Goal: Task Accomplishment & Management: Use online tool/utility

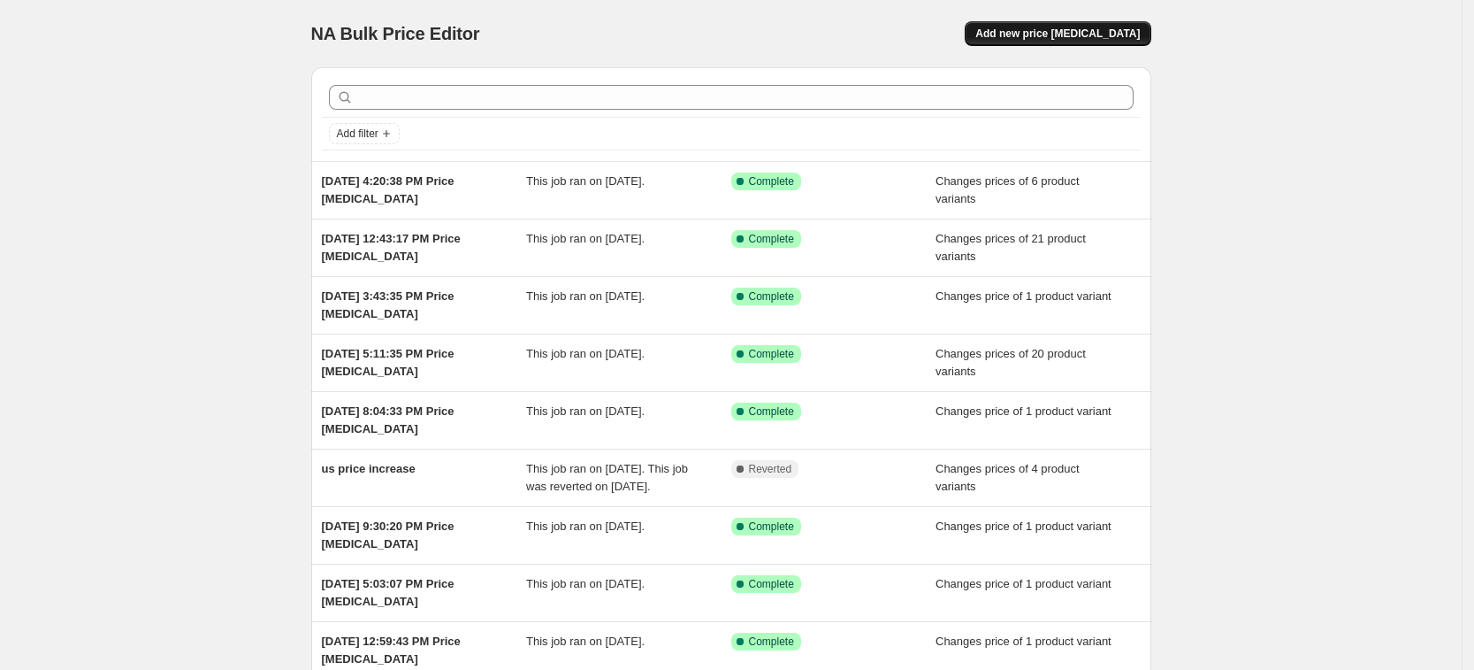
click at [1122, 25] on button "Add new price [MEDICAL_DATA]" at bounding box center [1058, 33] width 186 height 25
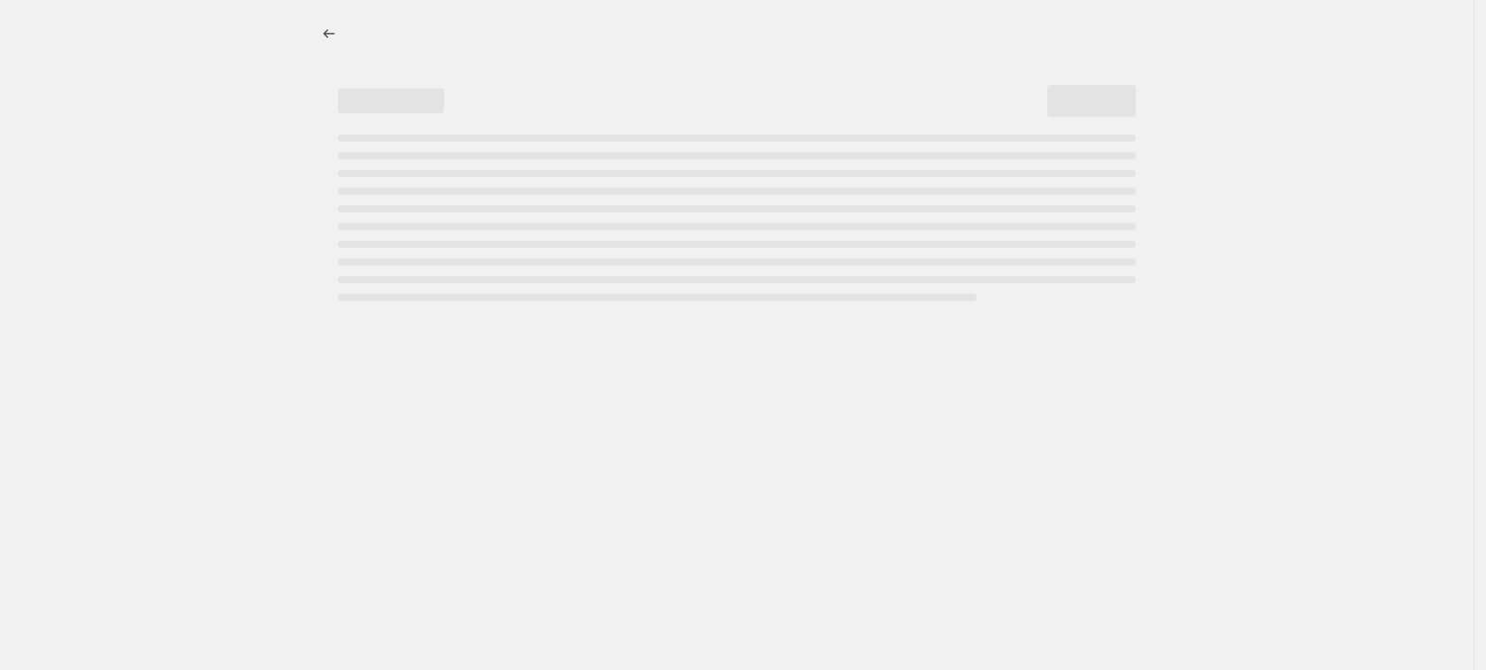
select select "percentage"
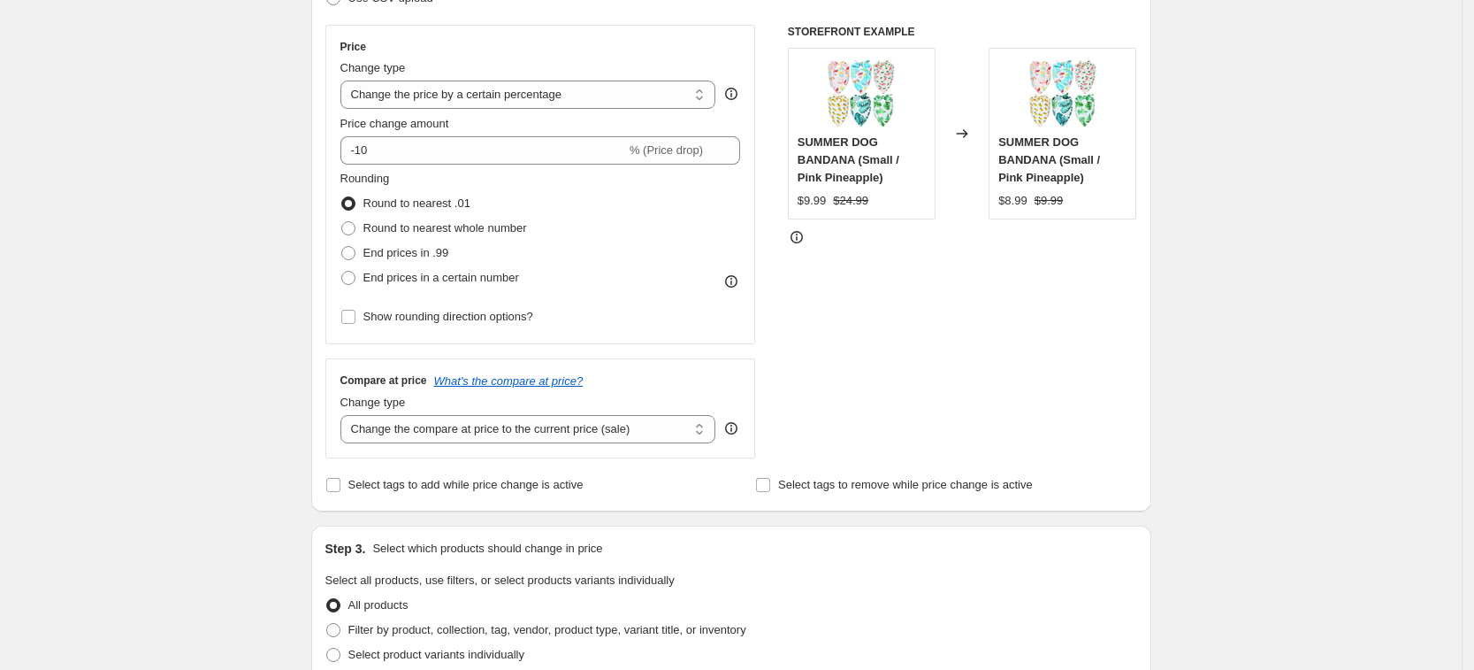
scroll to position [111, 0]
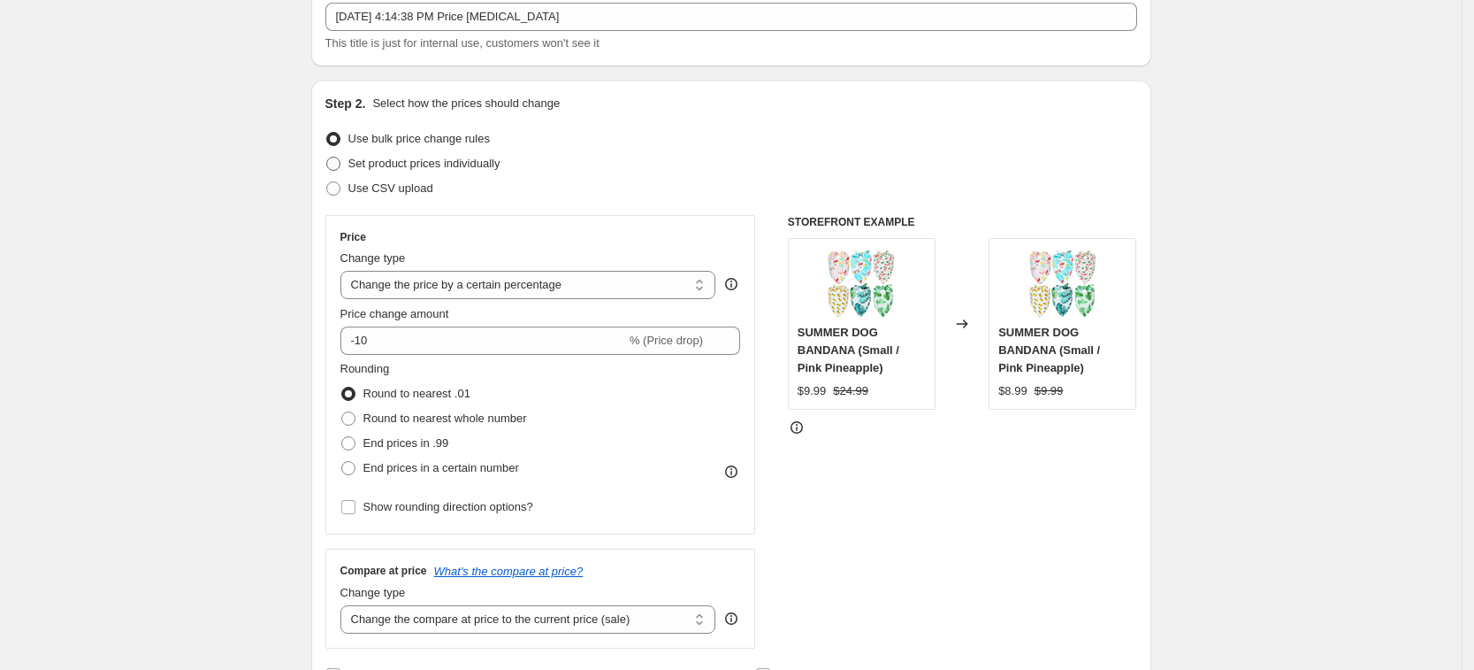
click at [476, 159] on span "Set product prices individually" at bounding box center [424, 163] width 152 height 13
click at [327, 157] on input "Set product prices individually" at bounding box center [326, 157] width 1 height 1
radio input "true"
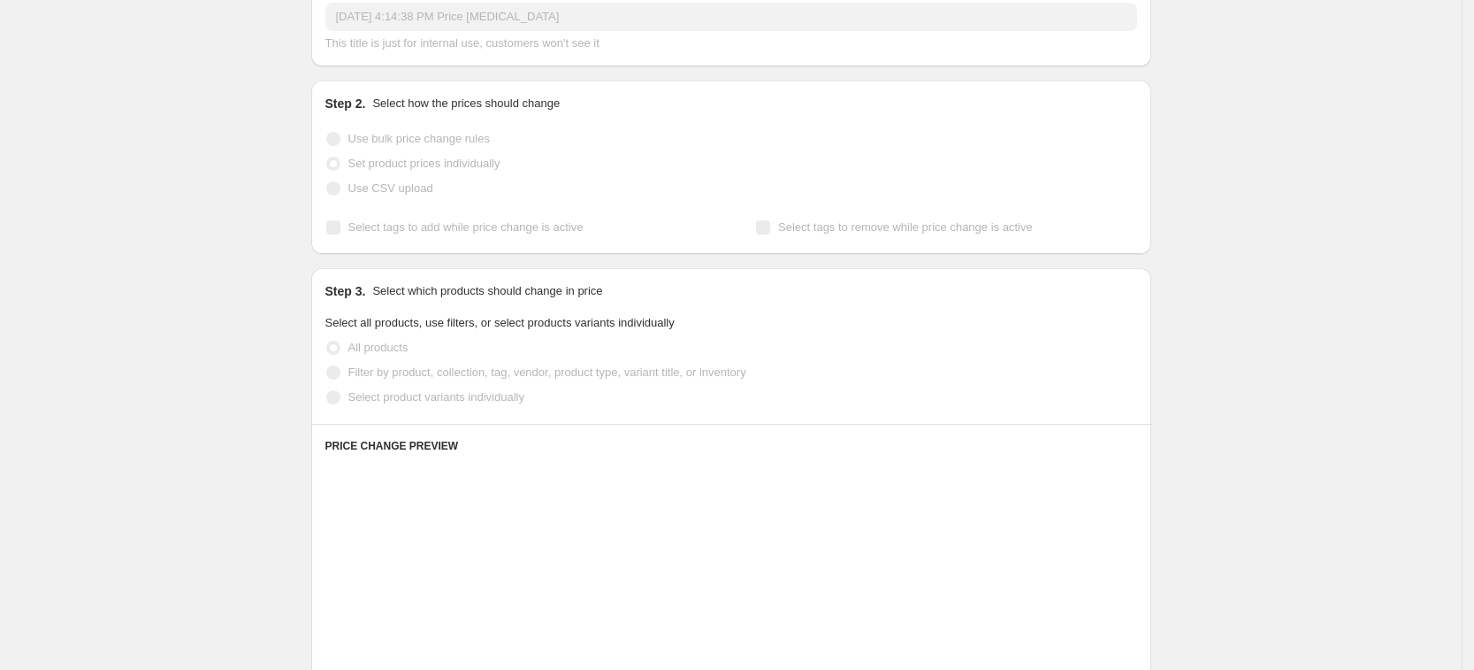
click at [502, 408] on label "Select product variants individually" at bounding box center [424, 397] width 199 height 25
click at [327, 391] on input "Select product variants individually" at bounding box center [326, 390] width 1 height 1
radio input "true"
click at [507, 400] on span "Select product variants individually" at bounding box center [436, 396] width 176 height 13
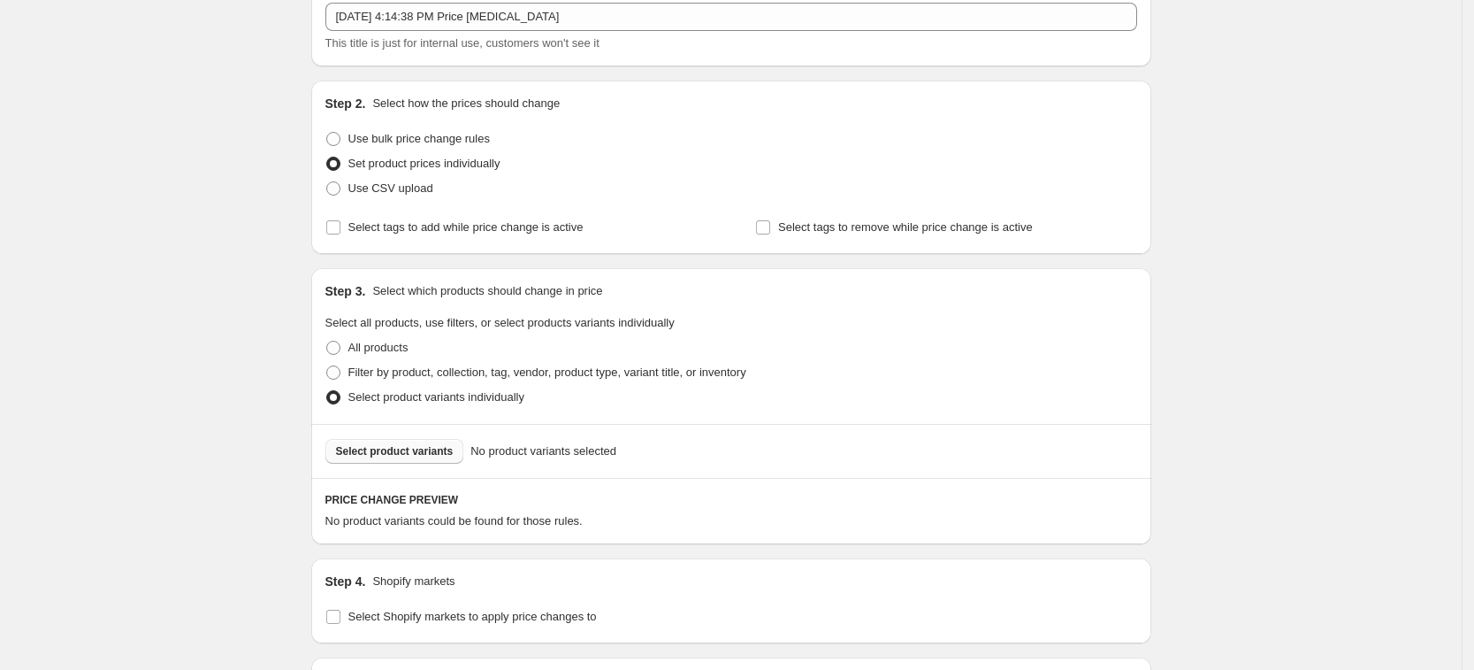
click at [441, 463] on div "Select product variants No product variants selected" at bounding box center [731, 451] width 840 height 54
click at [440, 458] on button "Select product variants" at bounding box center [394, 451] width 139 height 25
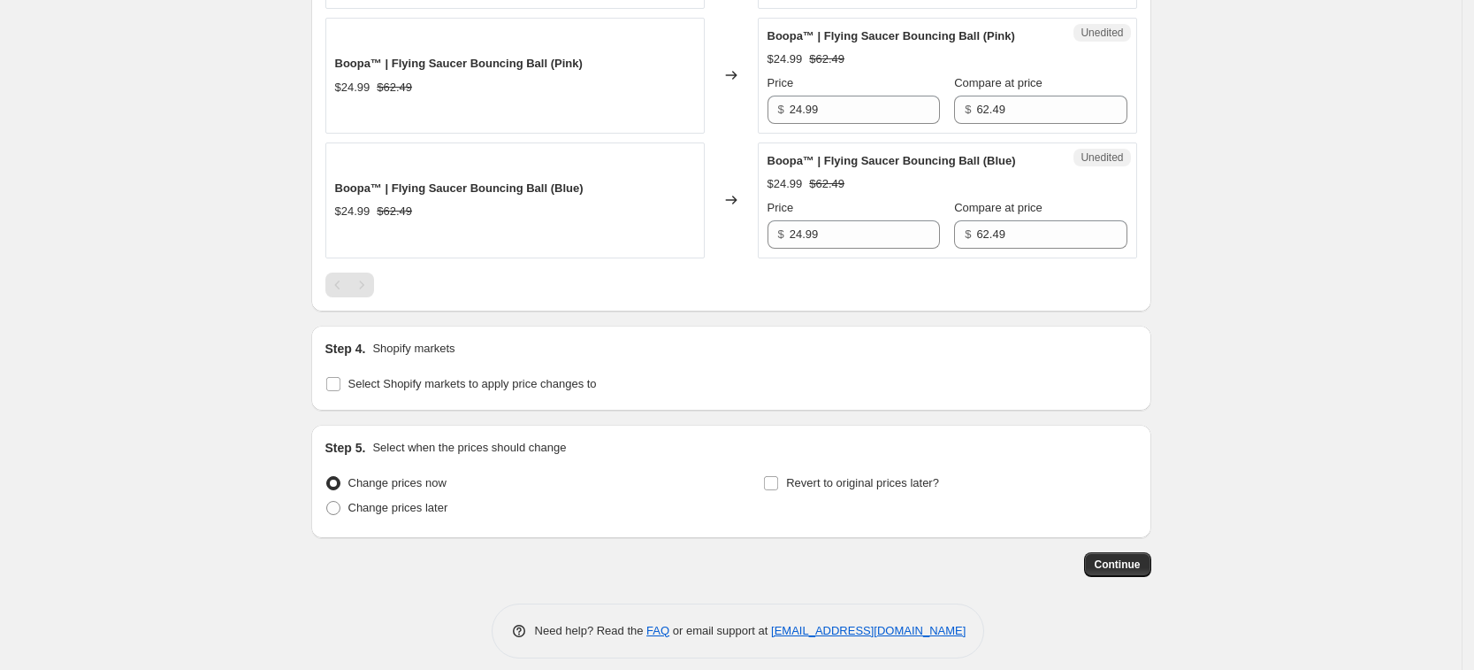
scroll to position [885, 0]
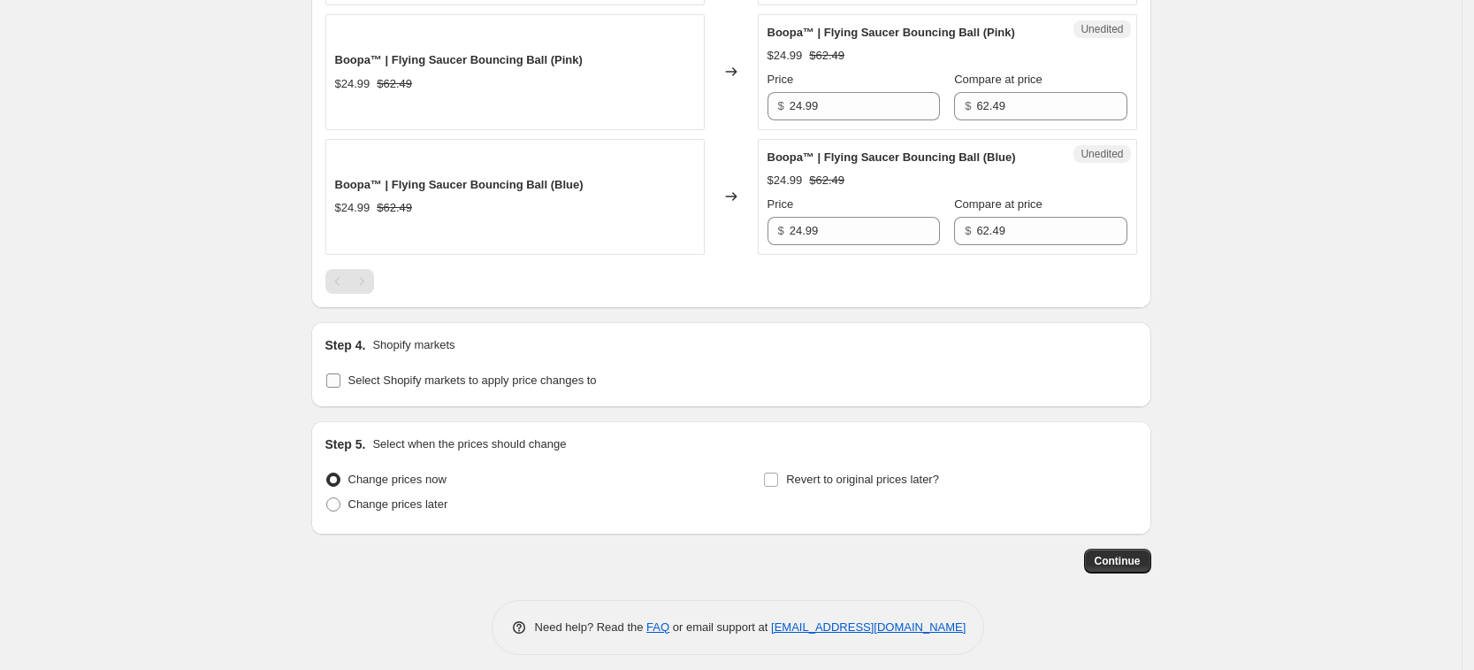
click at [407, 368] on label "Select Shopify markets to apply price changes to" at bounding box center [461, 380] width 272 height 25
click at [341, 373] on input "Select Shopify markets to apply price changes to" at bounding box center [333, 380] width 14 height 14
checkbox input "true"
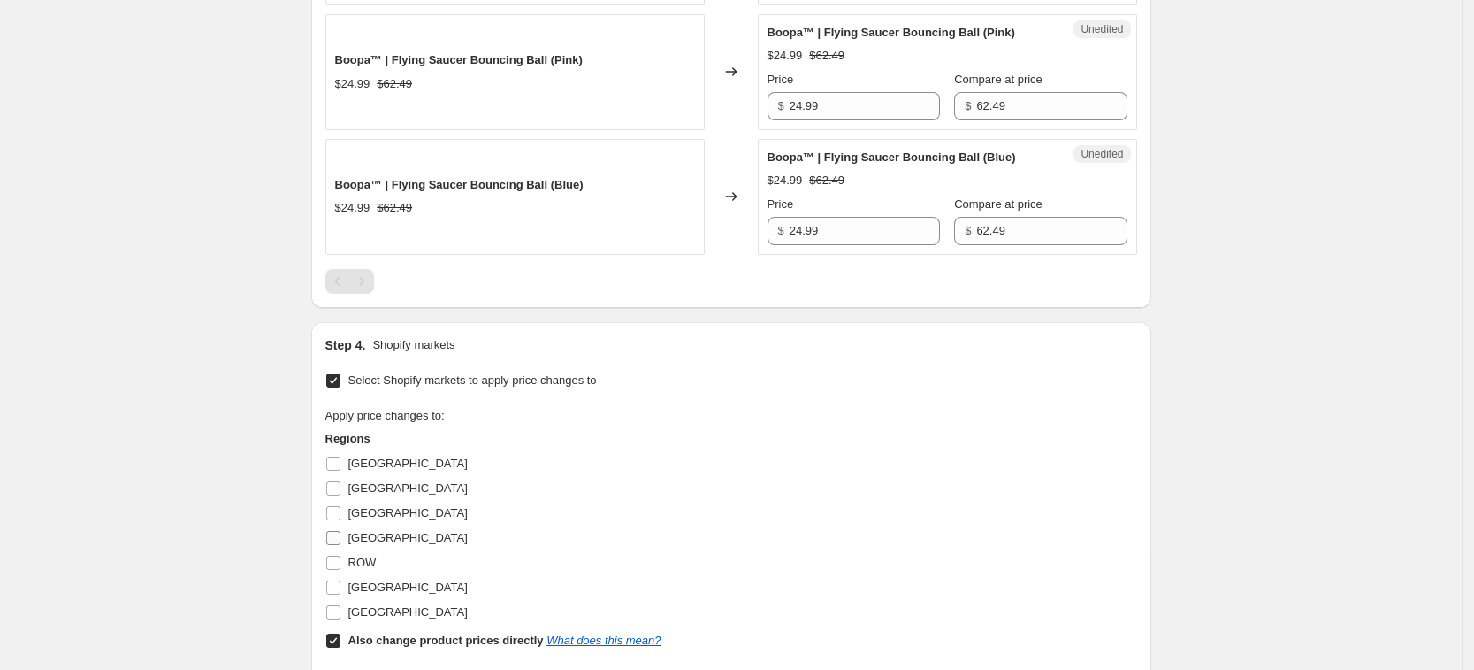
click at [384, 535] on span "[GEOGRAPHIC_DATA]" at bounding box center [407, 537] width 119 height 13
click at [341, 535] on input "[GEOGRAPHIC_DATA]" at bounding box center [333, 538] width 14 height 14
checkbox input "true"
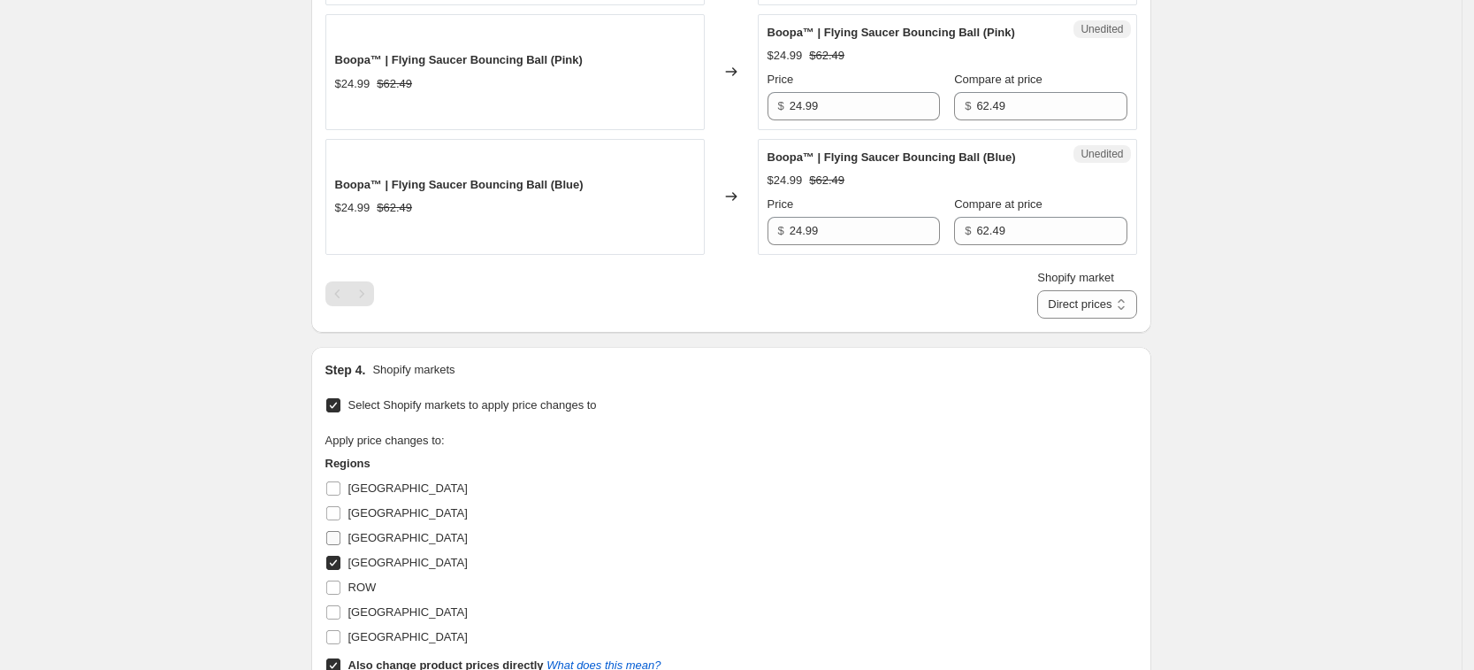
click at [379, 531] on span "[GEOGRAPHIC_DATA]" at bounding box center [407, 537] width 119 height 13
click at [341, 531] on input "[GEOGRAPHIC_DATA]" at bounding box center [333, 538] width 14 height 14
checkbox input "true"
click at [387, 601] on label "[GEOGRAPHIC_DATA]" at bounding box center [396, 612] width 142 height 25
click at [341, 605] on input "[GEOGRAPHIC_DATA]" at bounding box center [333, 612] width 14 height 14
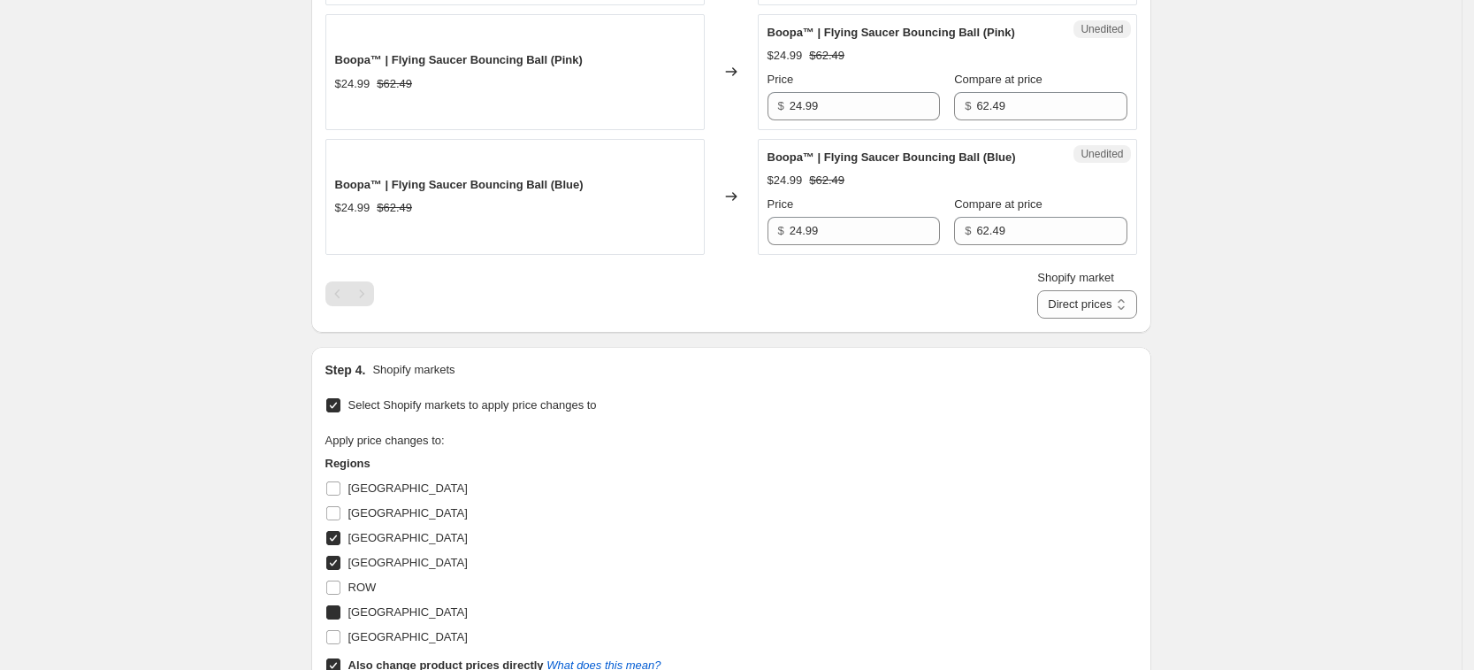
checkbox input "true"
click at [401, 626] on label "[GEOGRAPHIC_DATA]" at bounding box center [396, 636] width 142 height 25
click at [341, 630] on input "[GEOGRAPHIC_DATA]" at bounding box center [333, 637] width 14 height 14
checkbox input "true"
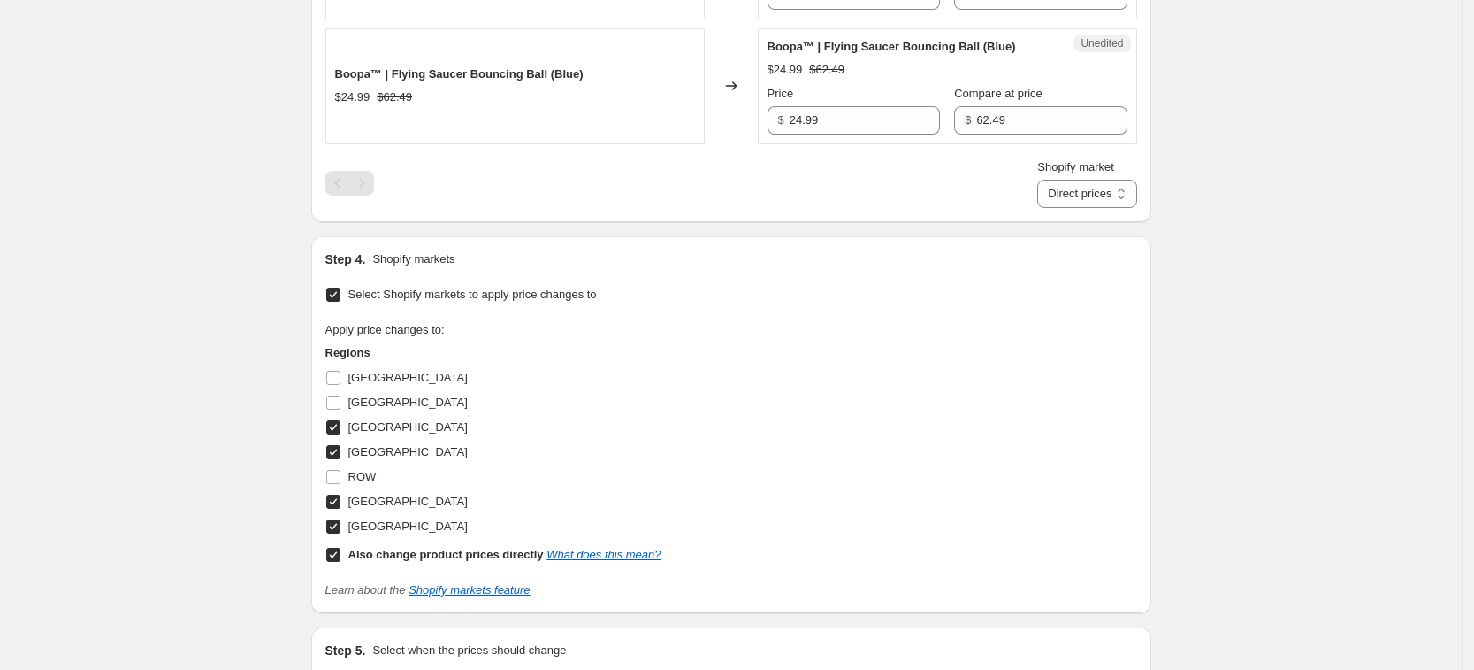
click at [448, 560] on b "Also change product prices directly" at bounding box center [445, 554] width 195 height 13
click at [341, 560] on input "Also change product prices directly What does this mean?" at bounding box center [333, 555] width 14 height 14
checkbox input "false"
select select "65872068892"
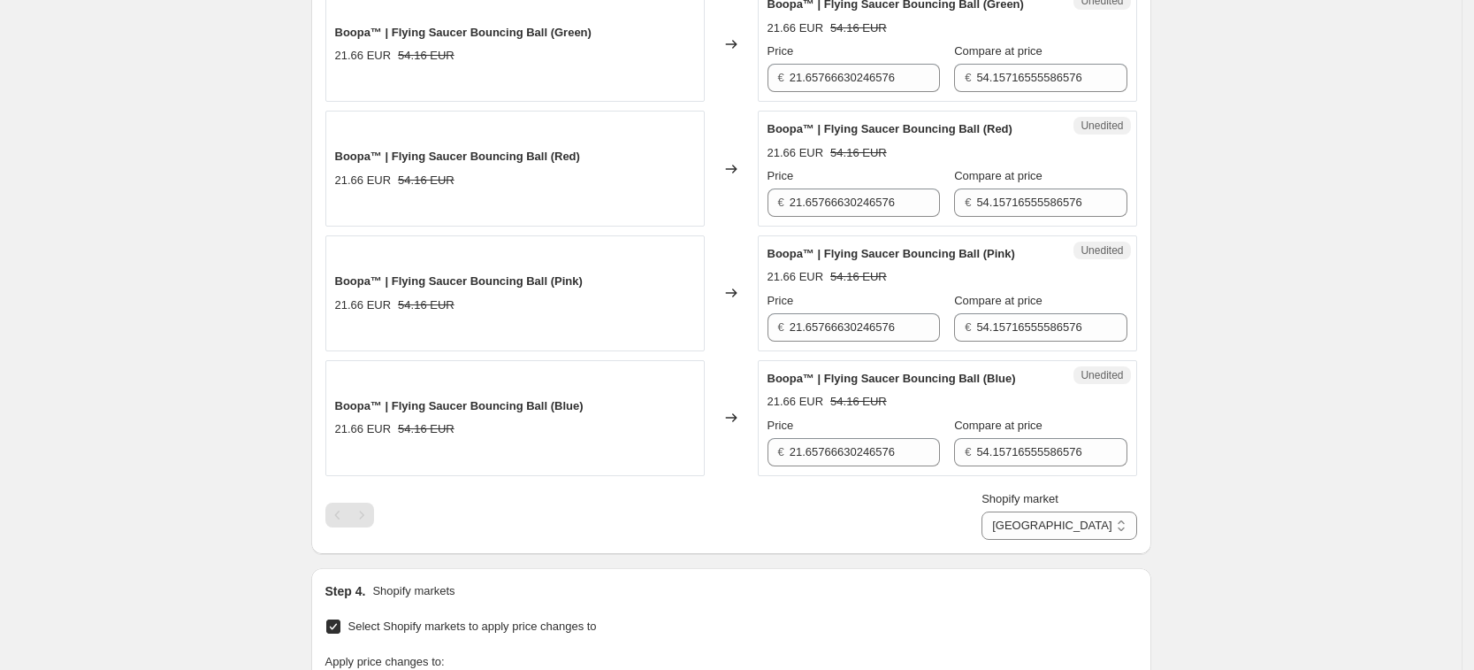
scroll to position [553, 0]
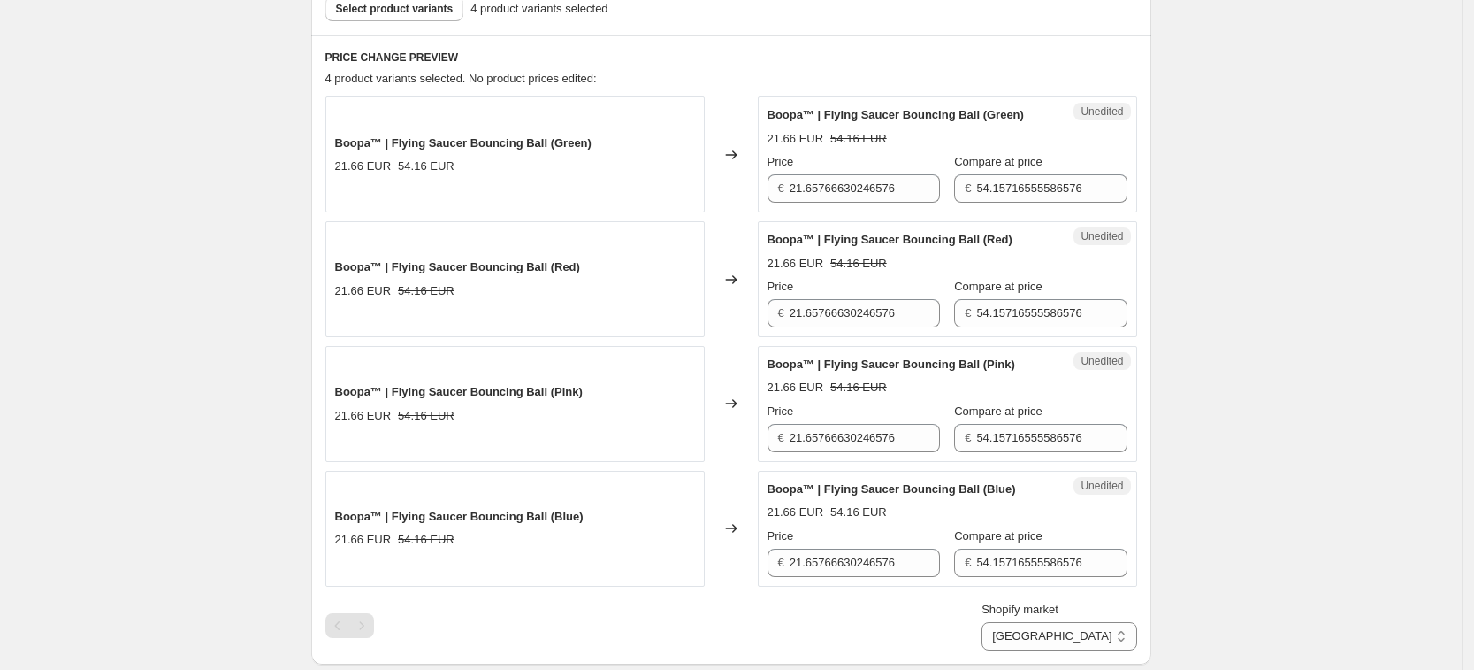
click at [847, 162] on div "Price" at bounding box center [854, 162] width 172 height 18
click at [850, 184] on input "21.65766630246576" at bounding box center [865, 188] width 150 height 28
type input "24.99"
type input "62.49"
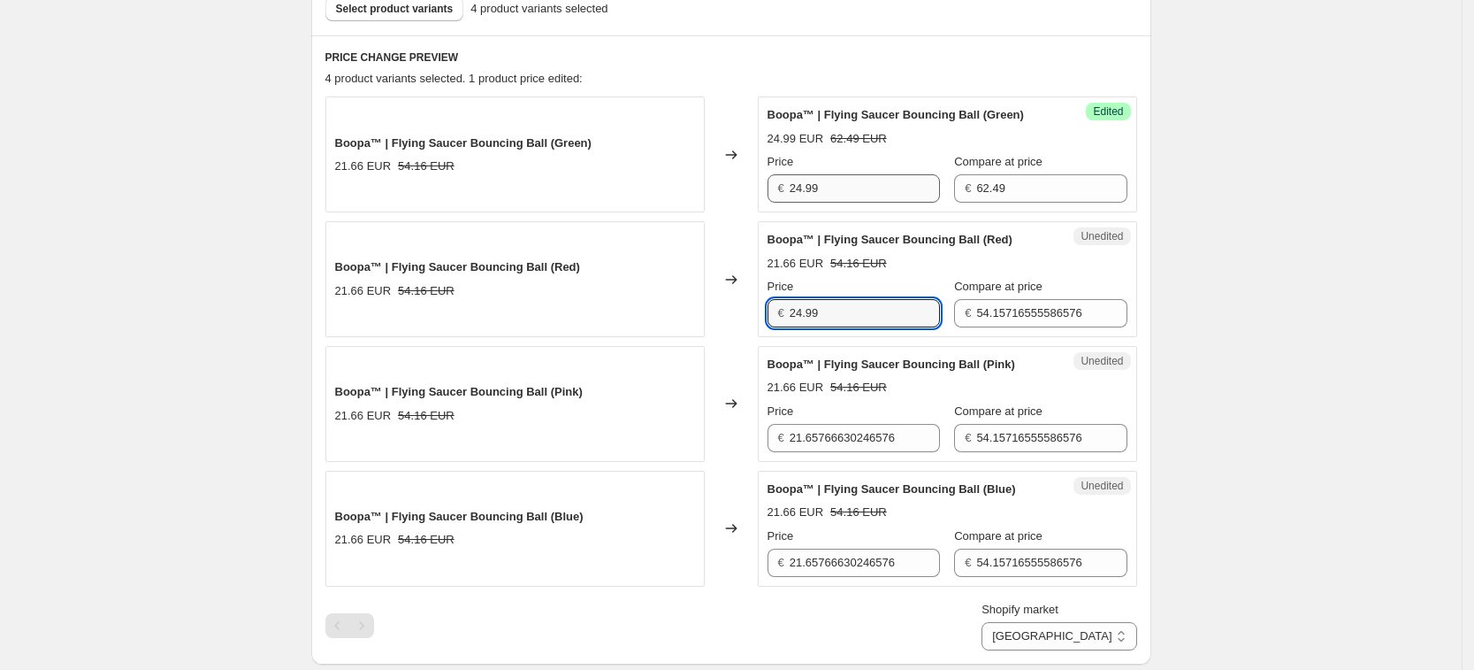
type input "24.99"
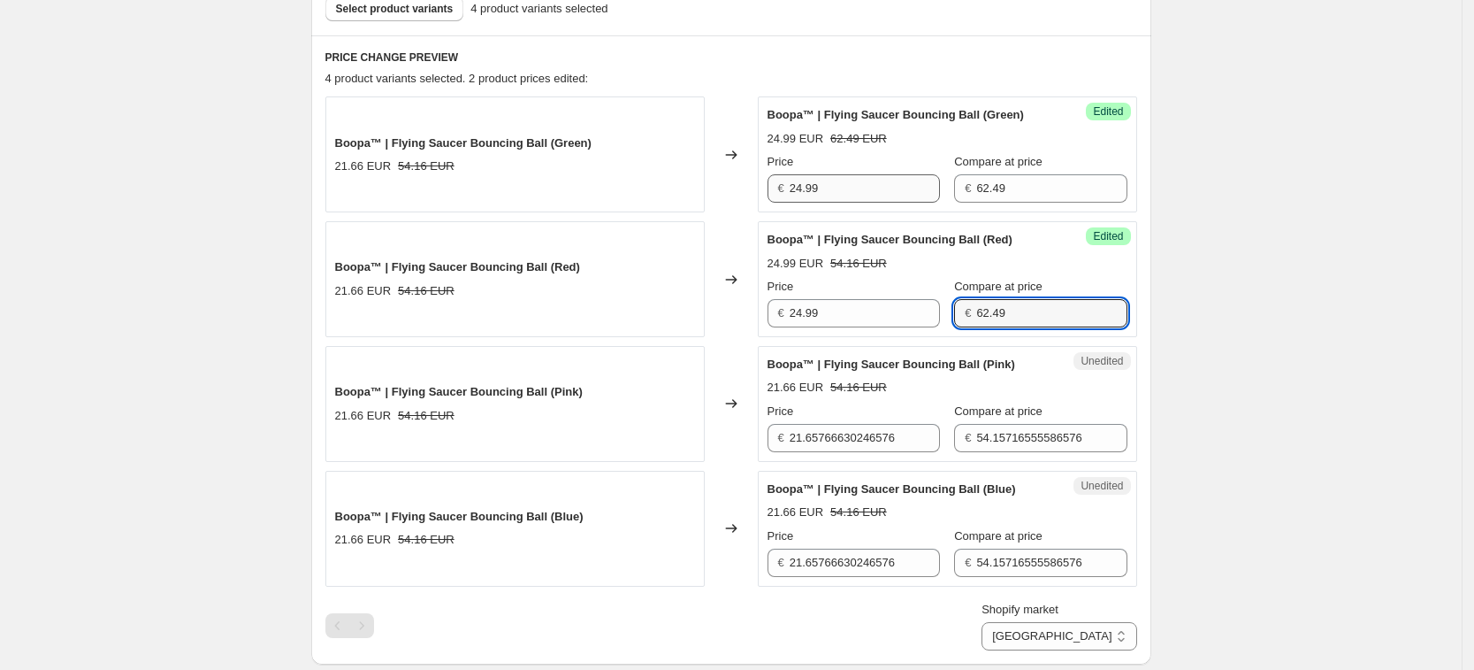
type input "62.49"
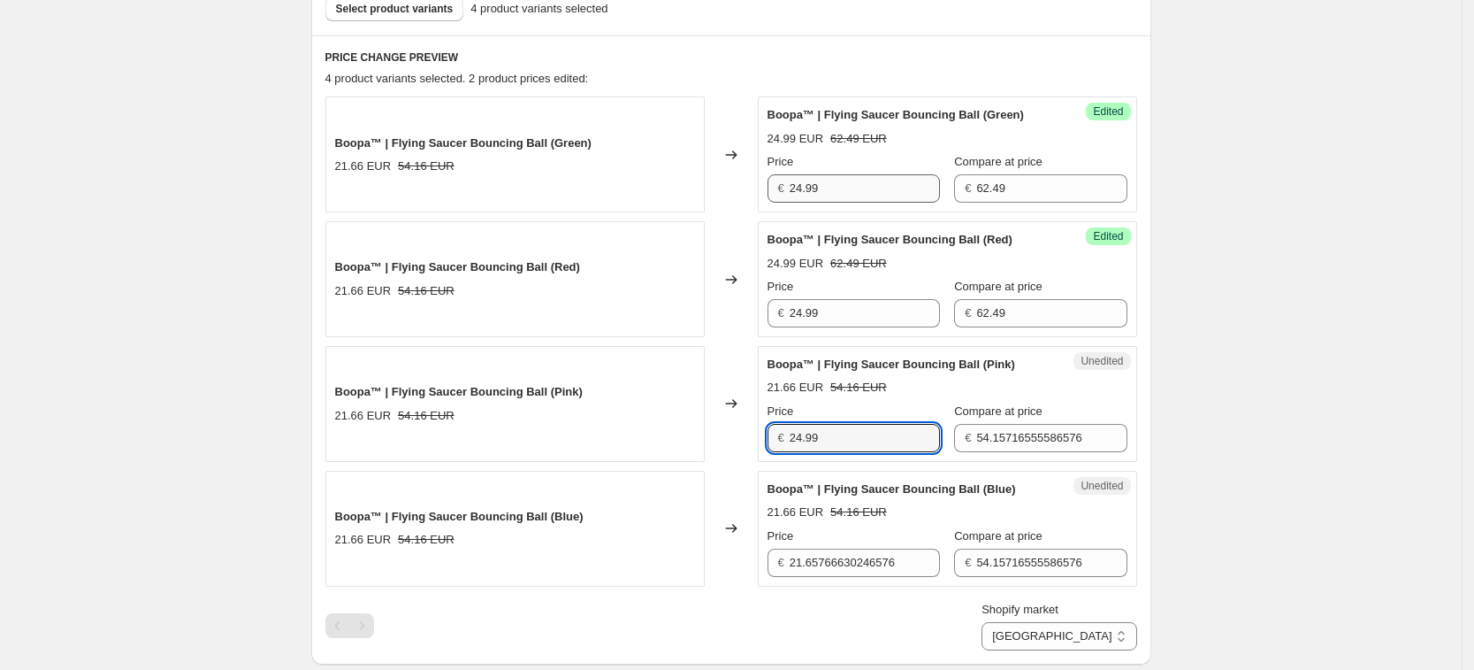
type input "24.99"
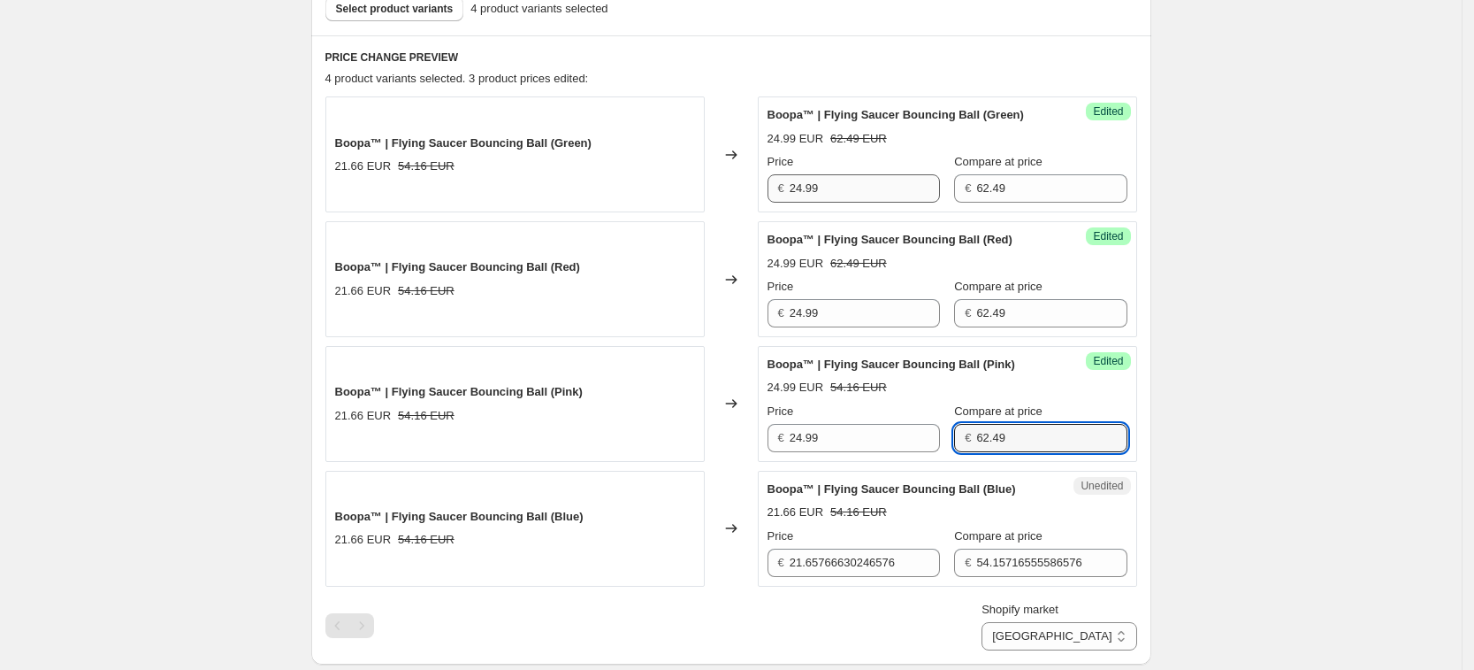
type input "62.49"
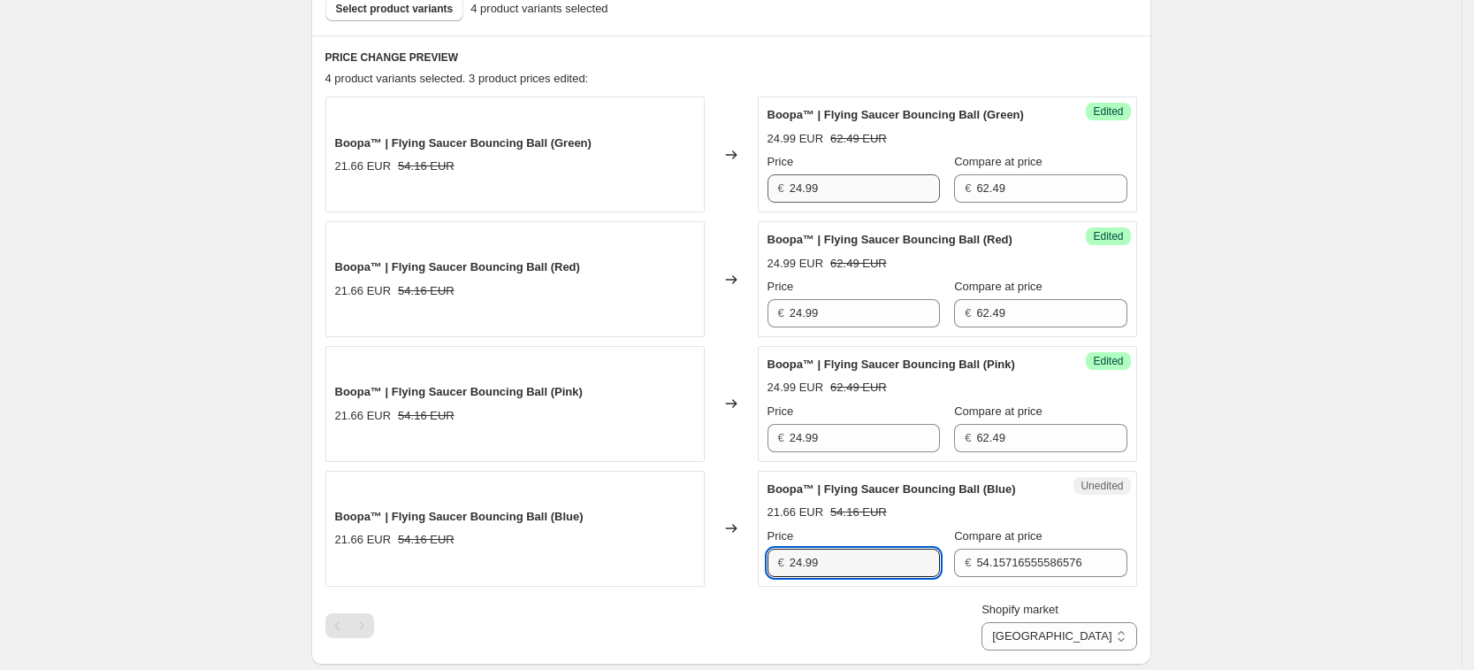
type input "24.99"
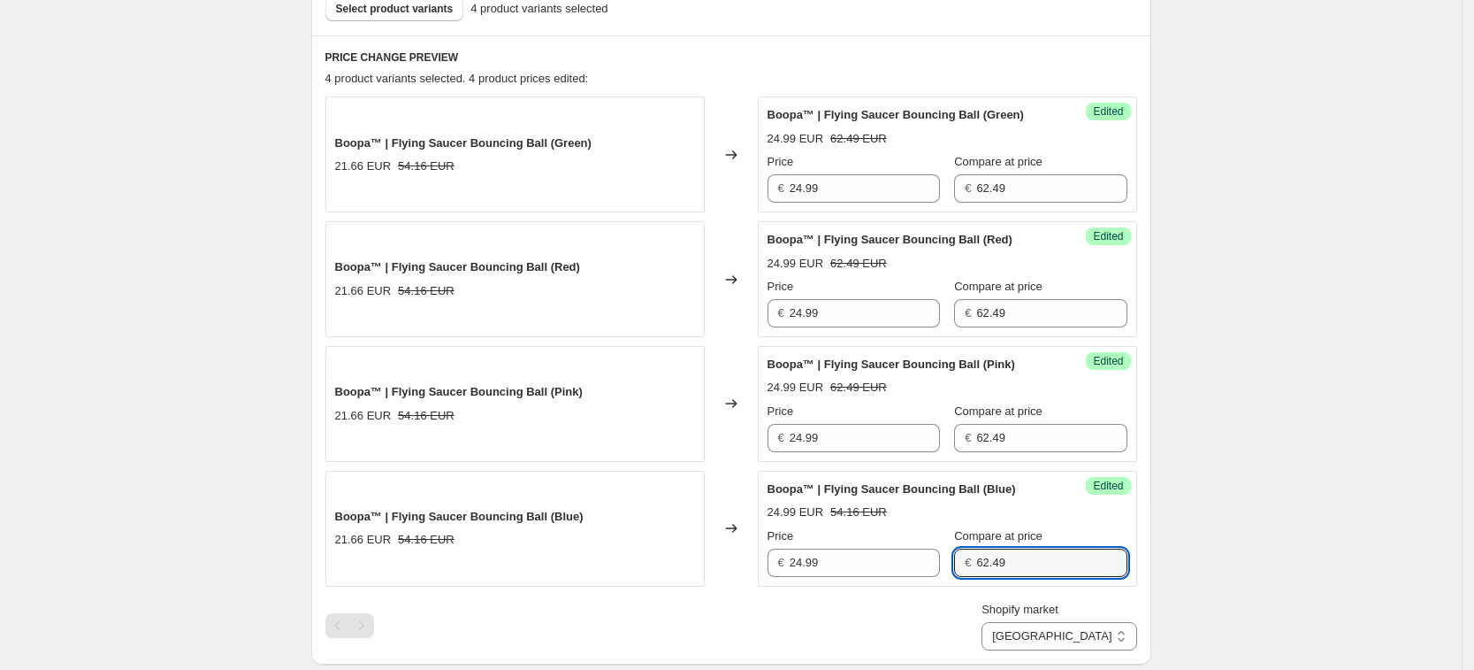
type input "62.49"
click at [1249, 371] on div "Create new price [MEDICAL_DATA]. This page is ready Create new price [MEDICAL_D…" at bounding box center [731, 388] width 1462 height 1882
click at [1107, 624] on select "[GEOGRAPHIC_DATA] [GEOGRAPHIC_DATA] [GEOGRAPHIC_DATA] [GEOGRAPHIC_DATA]" at bounding box center [1059, 636] width 155 height 28
select select "65872134428"
click at [1061, 643] on select "[GEOGRAPHIC_DATA] [GEOGRAPHIC_DATA] [GEOGRAPHIC_DATA] [GEOGRAPHIC_DATA]" at bounding box center [1059, 636] width 155 height 28
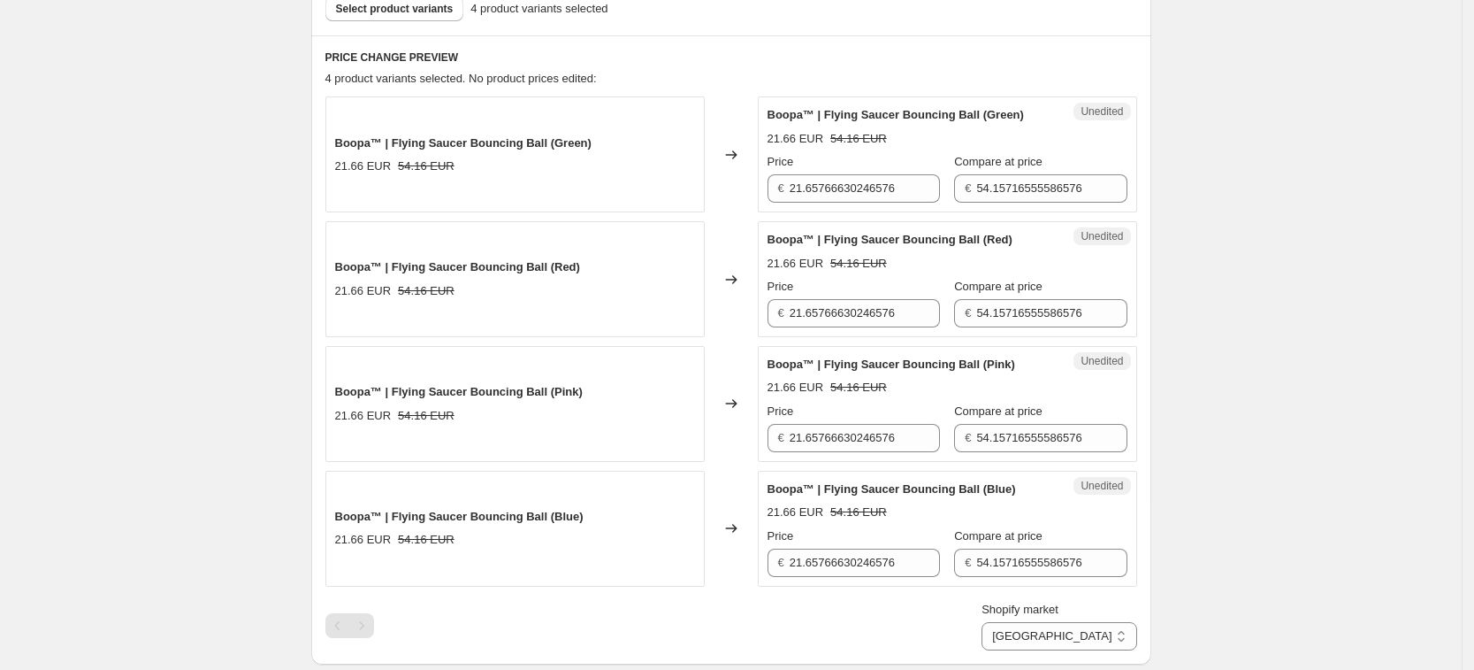
click at [862, 147] on strike "54.16 EUR" at bounding box center [859, 139] width 57 height 18
click at [866, 188] on input "21.65766630246576" at bounding box center [865, 188] width 150 height 28
type input "24.99"
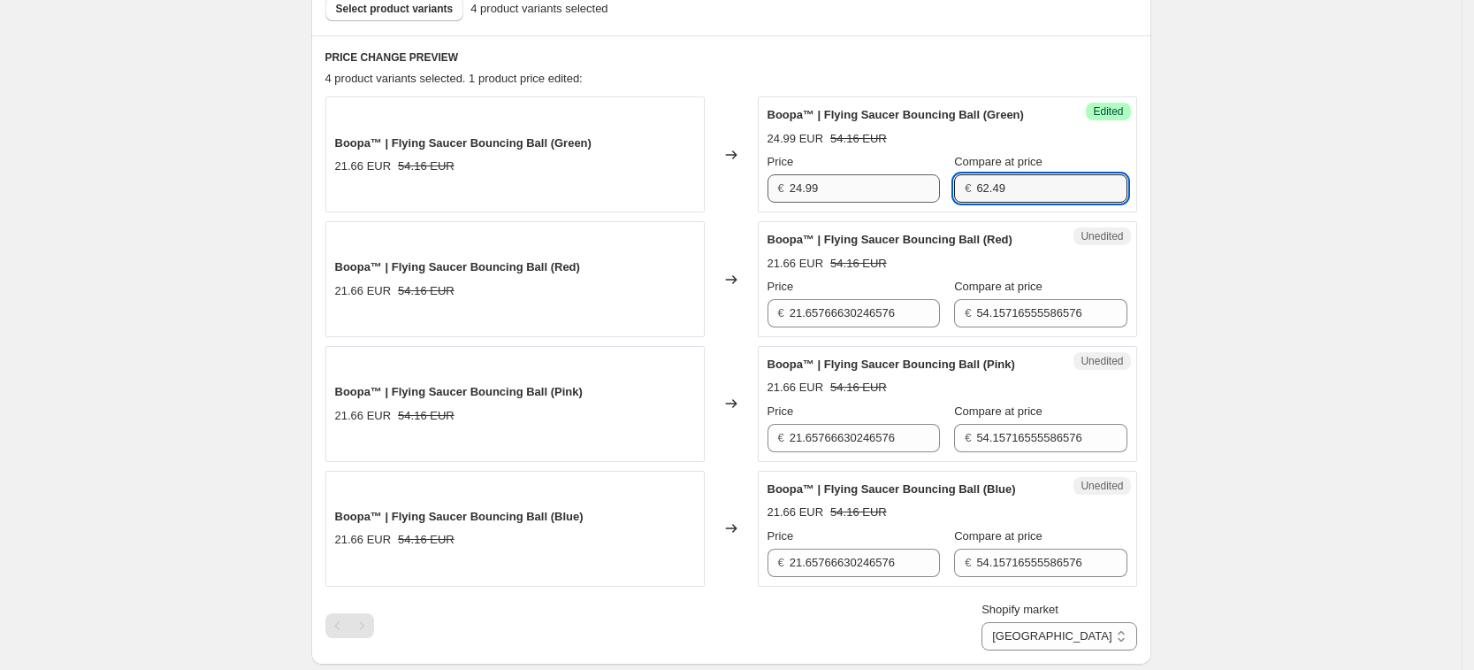
type input "62.49"
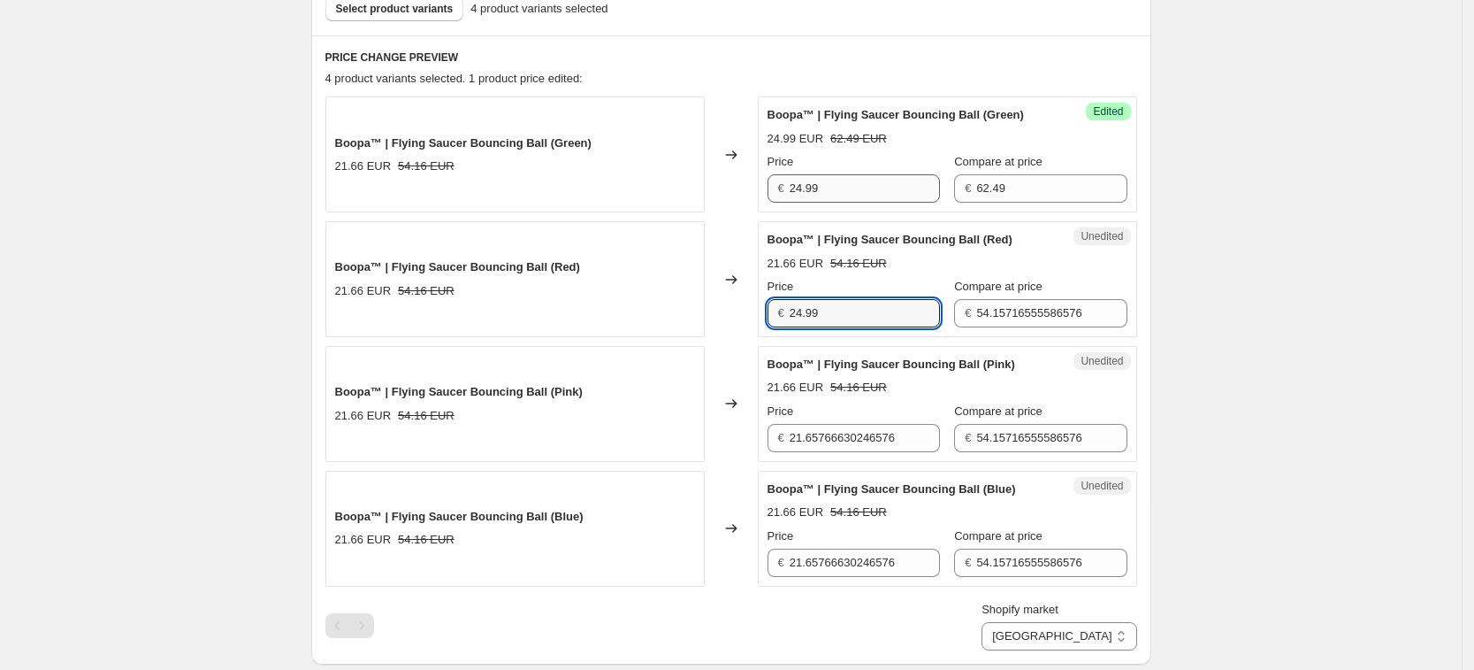
type input "24.99"
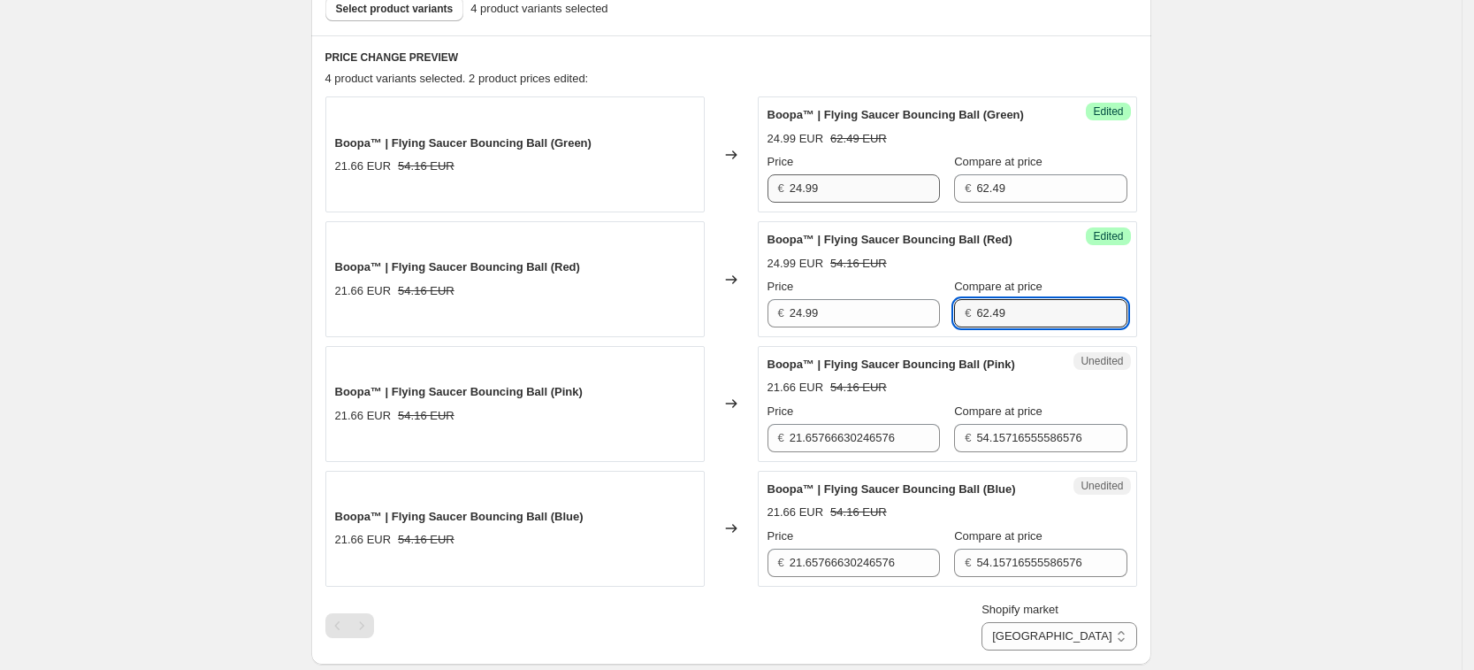
type input "62.49"
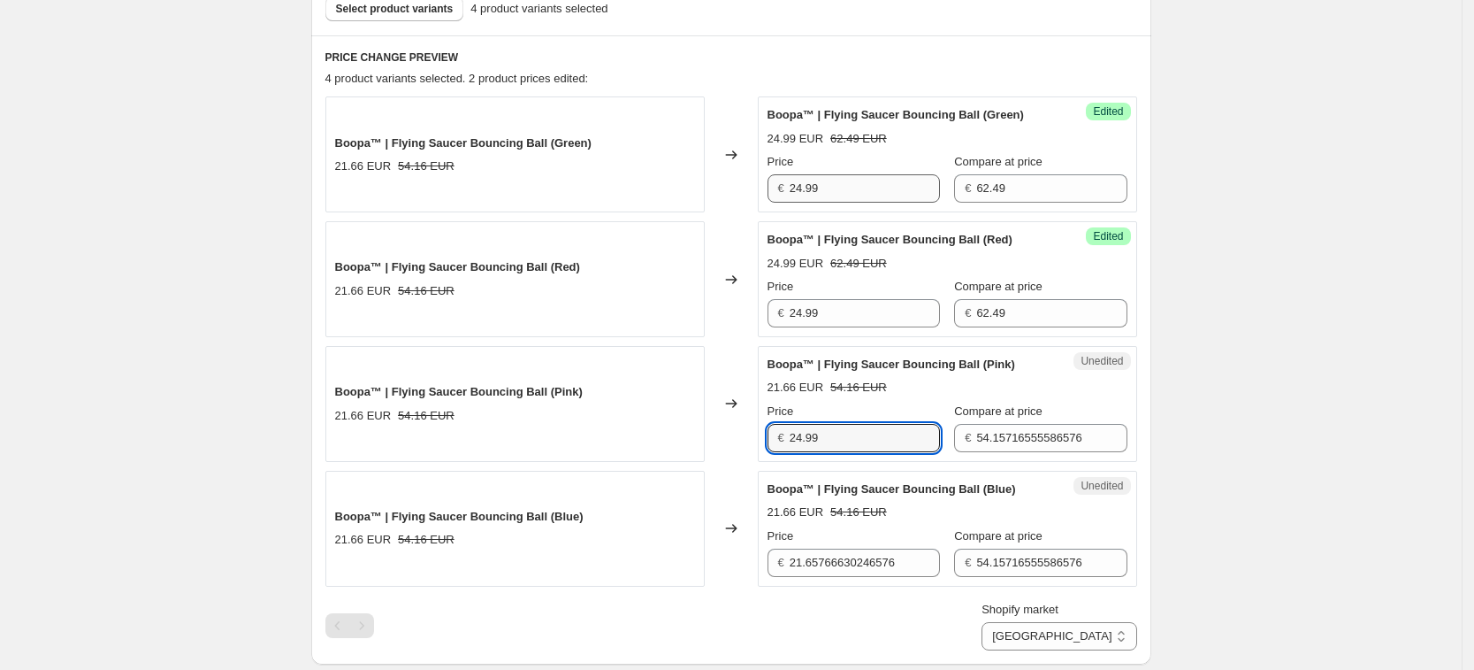
type input "24.99"
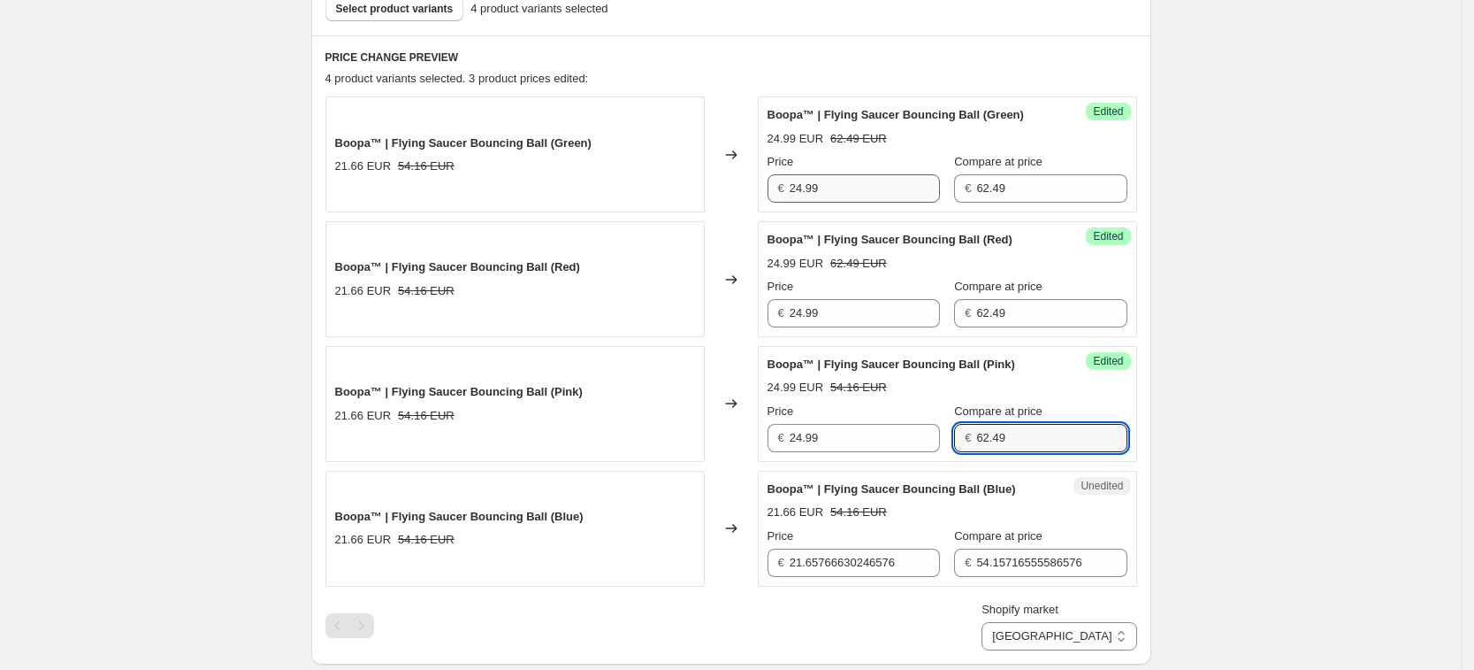
type input "62.49"
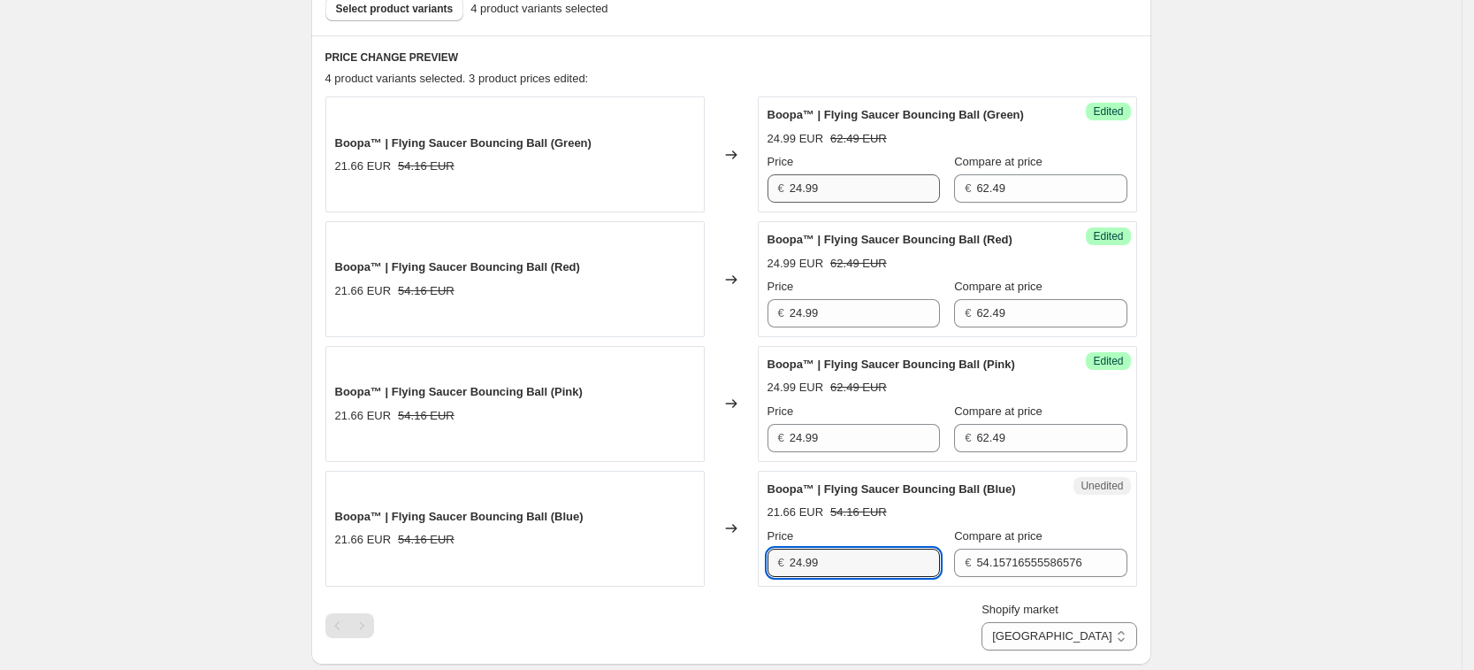
type input "24.99"
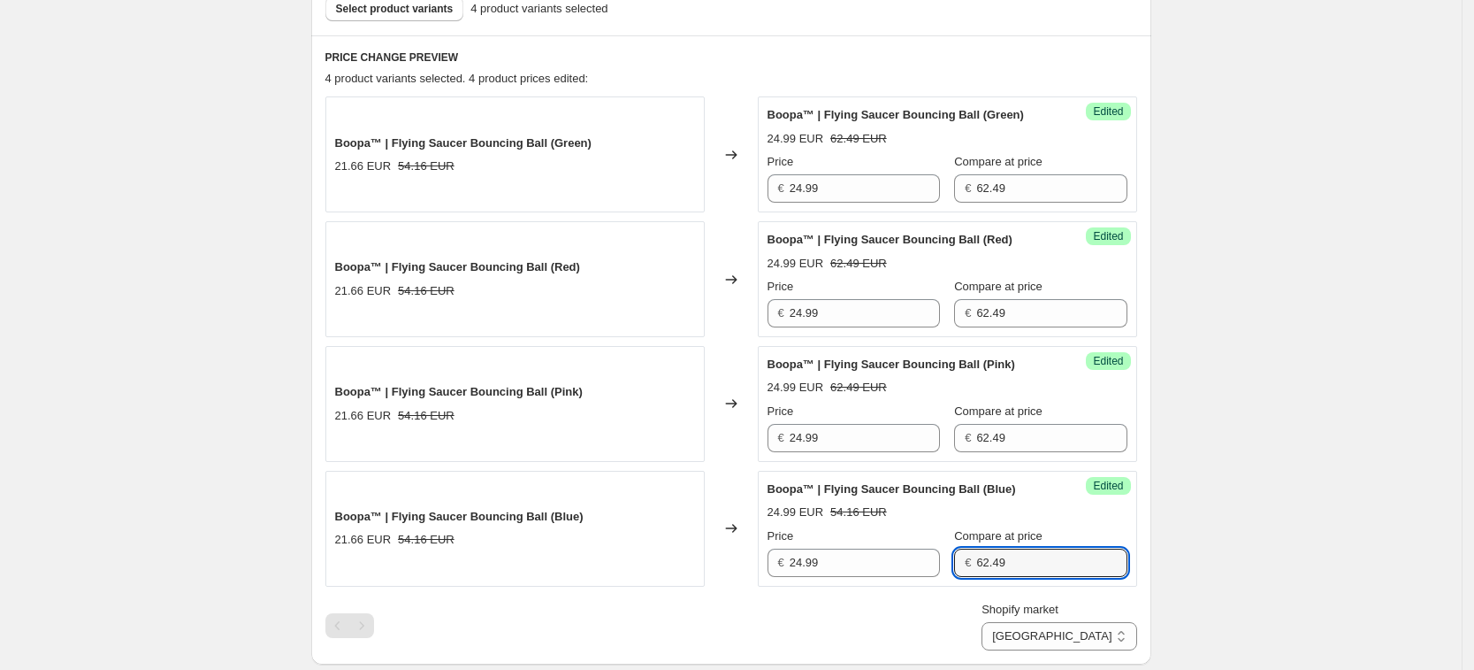
type input "62.49"
drag, startPoint x: 1317, startPoint y: 349, endPoint x: 1268, endPoint y: 456, distance: 116.8
click at [1317, 350] on div "Create new price [MEDICAL_DATA]. This page is ready Create new price [MEDICAL_D…" at bounding box center [731, 388] width 1462 height 1882
click at [1125, 643] on select "[GEOGRAPHIC_DATA] [GEOGRAPHIC_DATA] [GEOGRAPHIC_DATA] [GEOGRAPHIC_DATA]" at bounding box center [1059, 636] width 155 height 28
select select "65872167196"
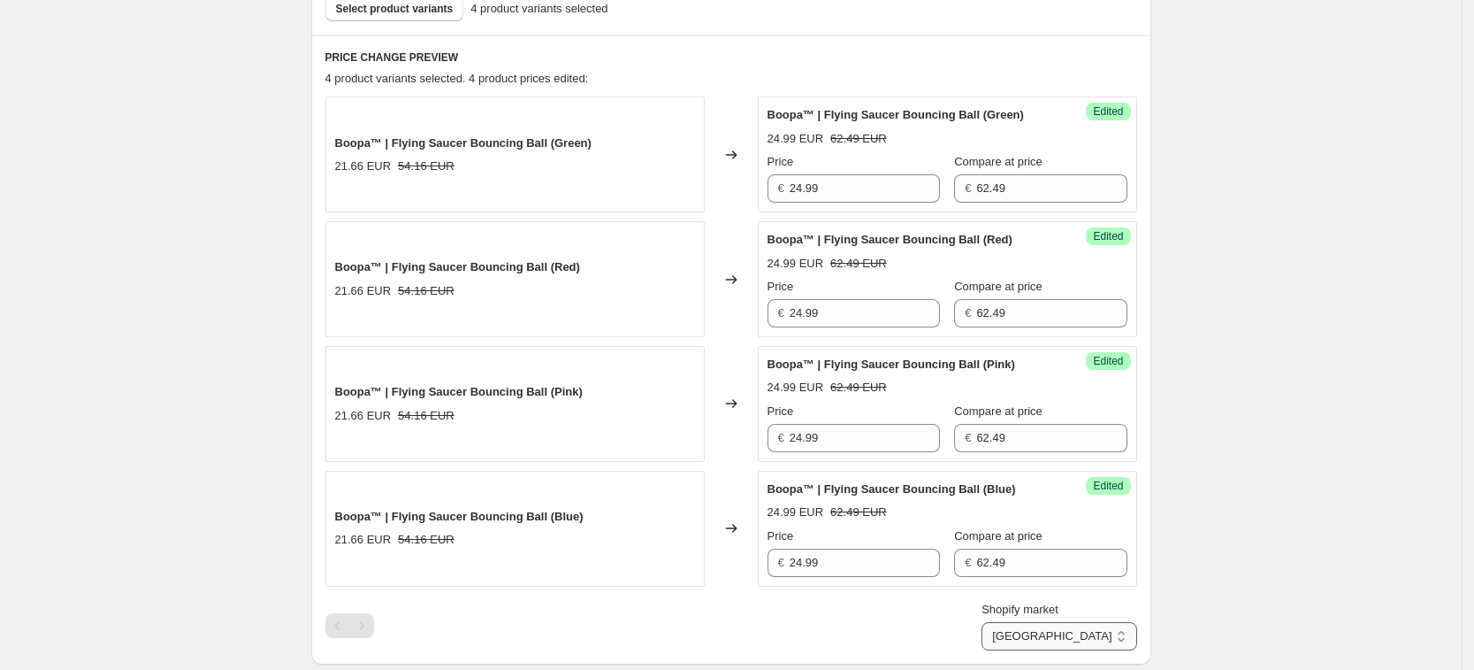
click at [1023, 643] on select "[GEOGRAPHIC_DATA] [GEOGRAPHIC_DATA] [GEOGRAPHIC_DATA] [GEOGRAPHIC_DATA]" at bounding box center [1059, 636] width 155 height 28
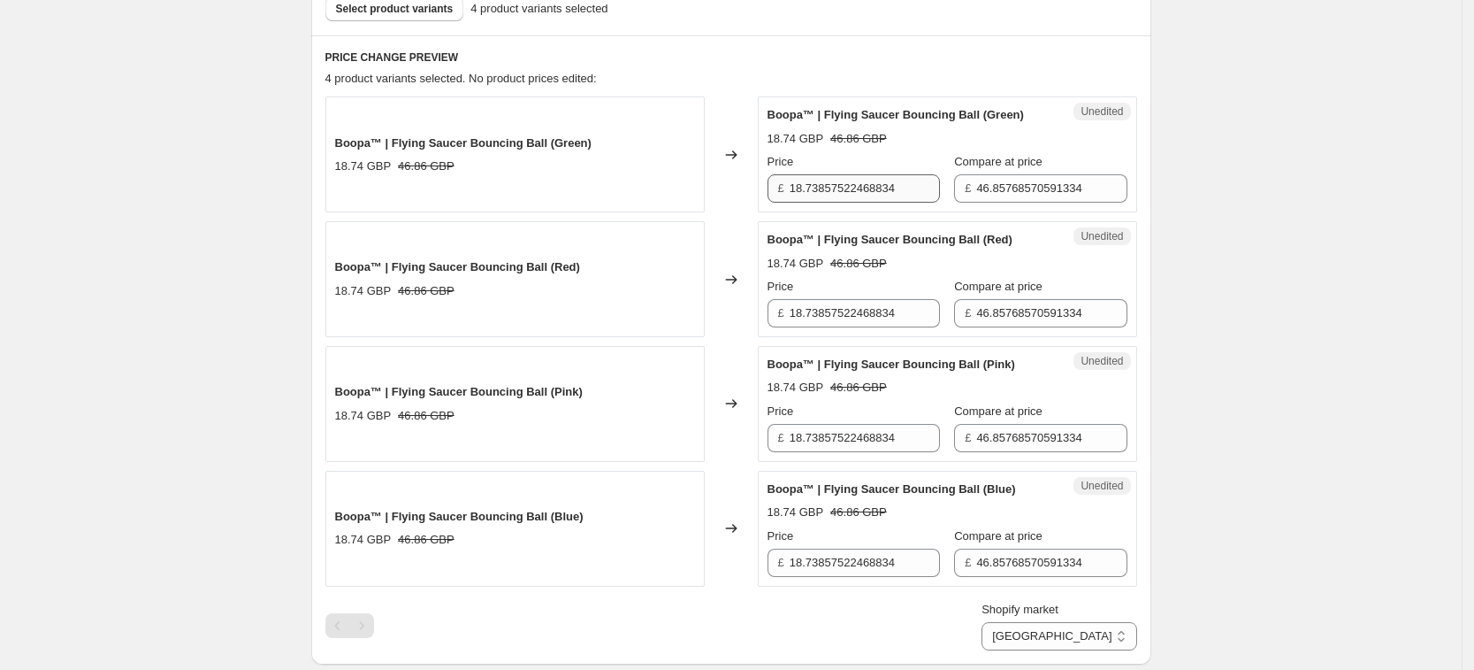
click at [866, 135] on strike "46.86 GBP" at bounding box center [859, 139] width 57 height 18
click at [883, 188] on input "18.73857522468834" at bounding box center [865, 188] width 150 height 28
type input "24.99"
type input "62.49"
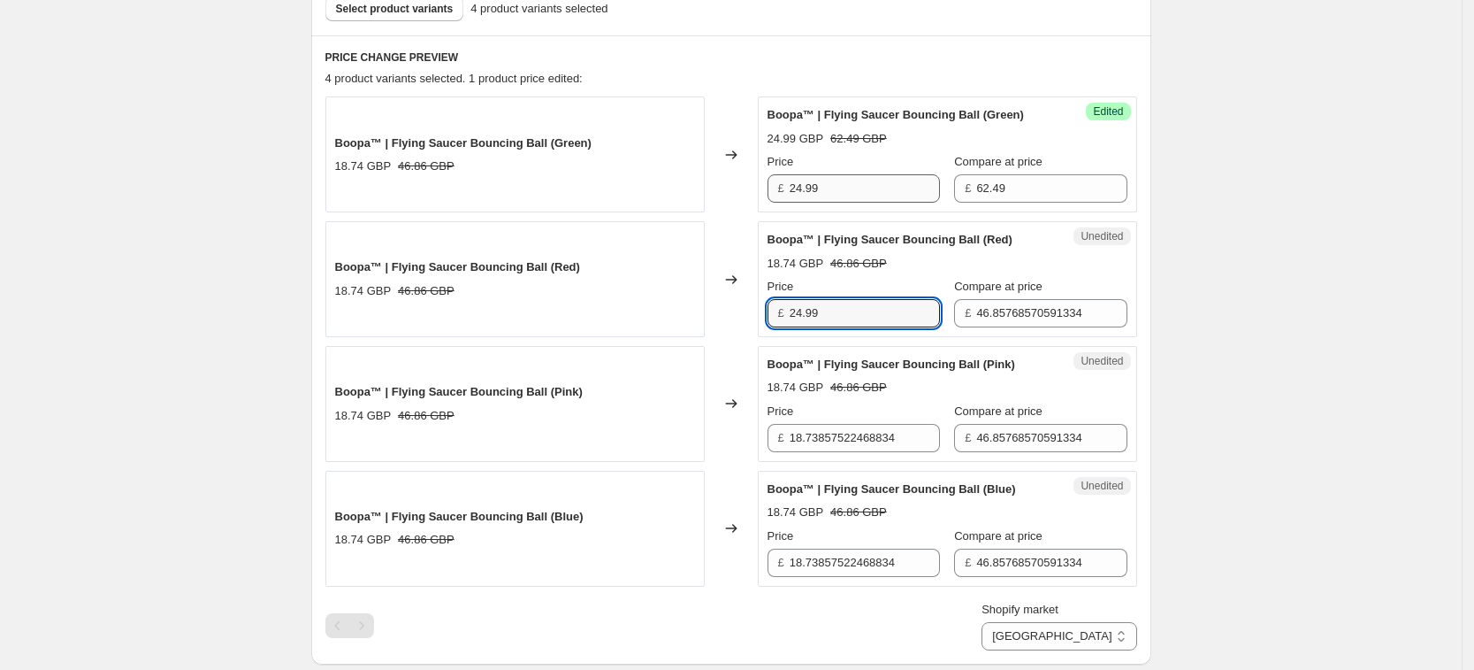
type input "24.99"
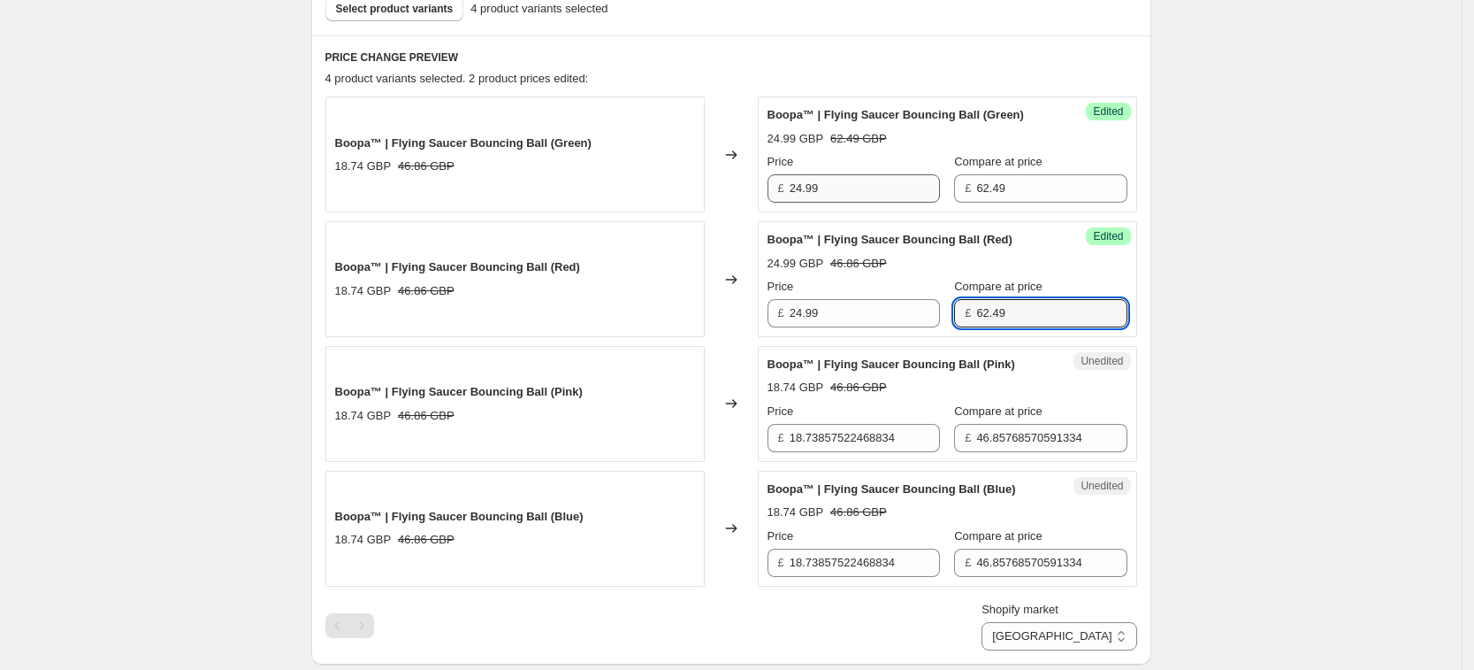
type input "62.49"
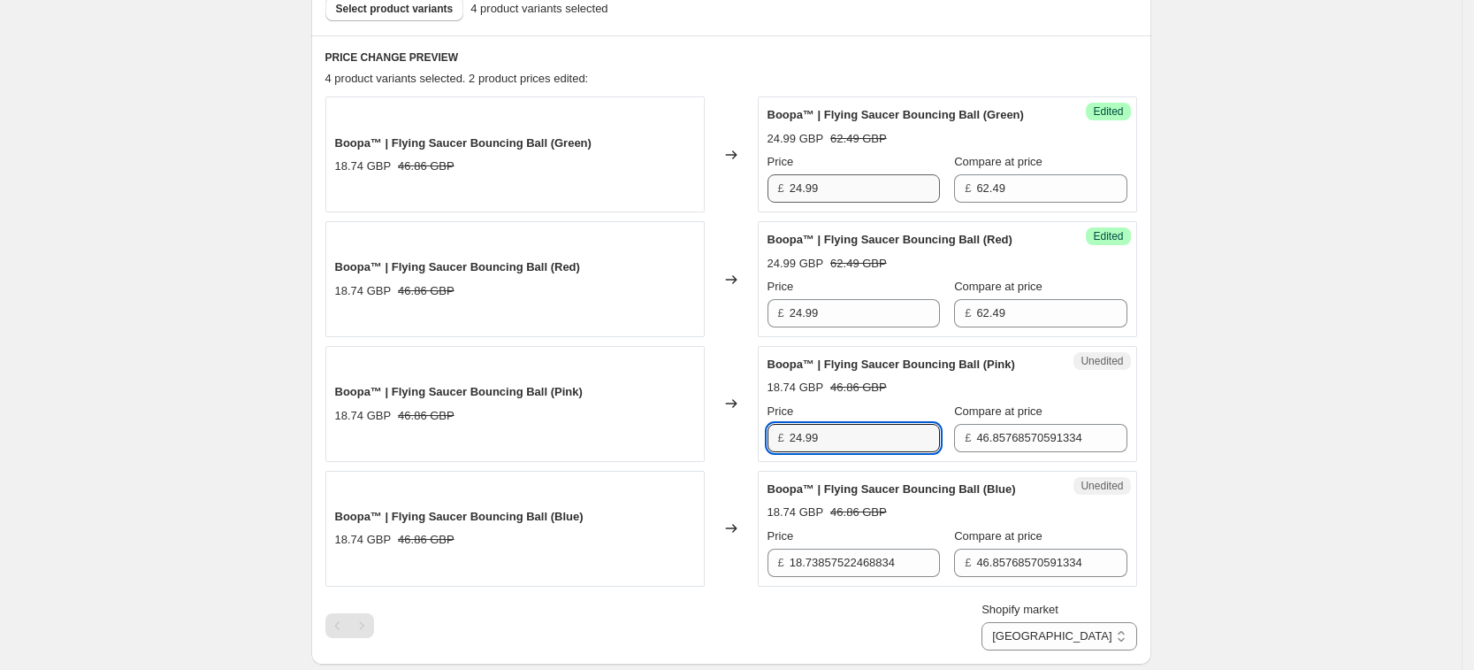
type input "24.99"
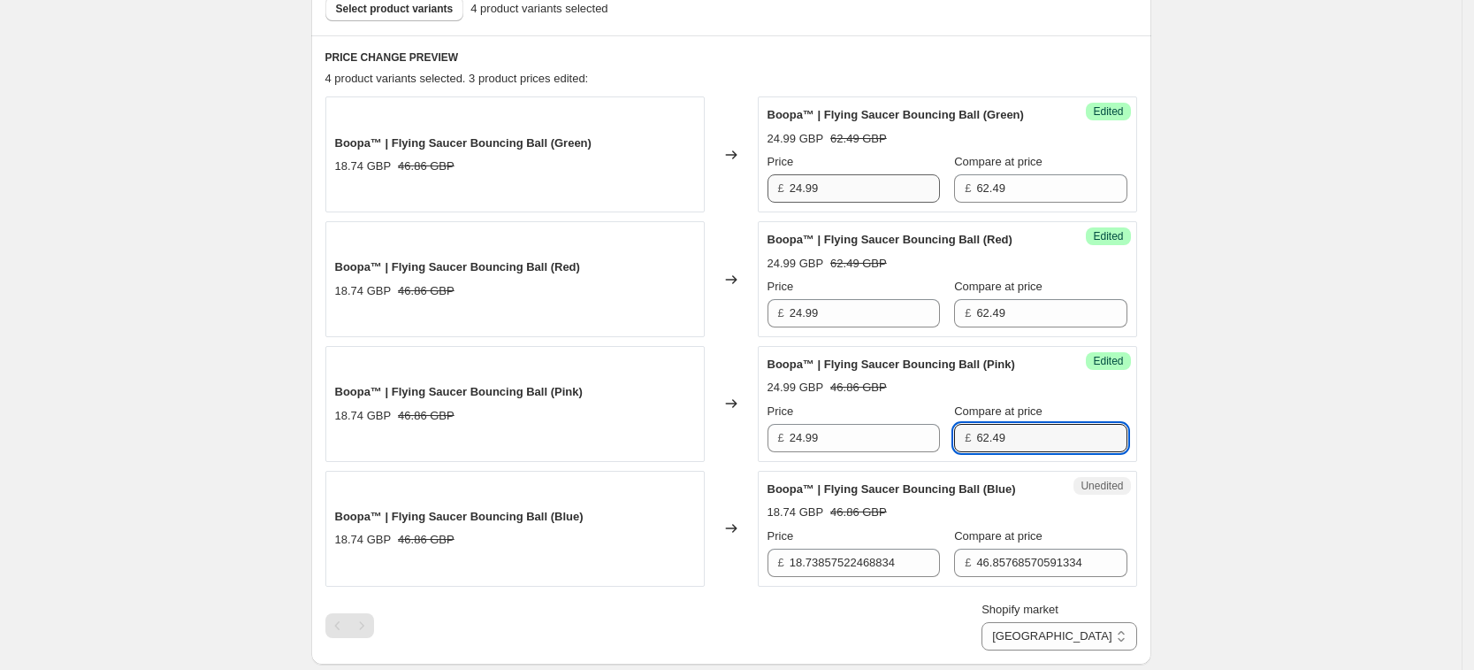
type input "62.49"
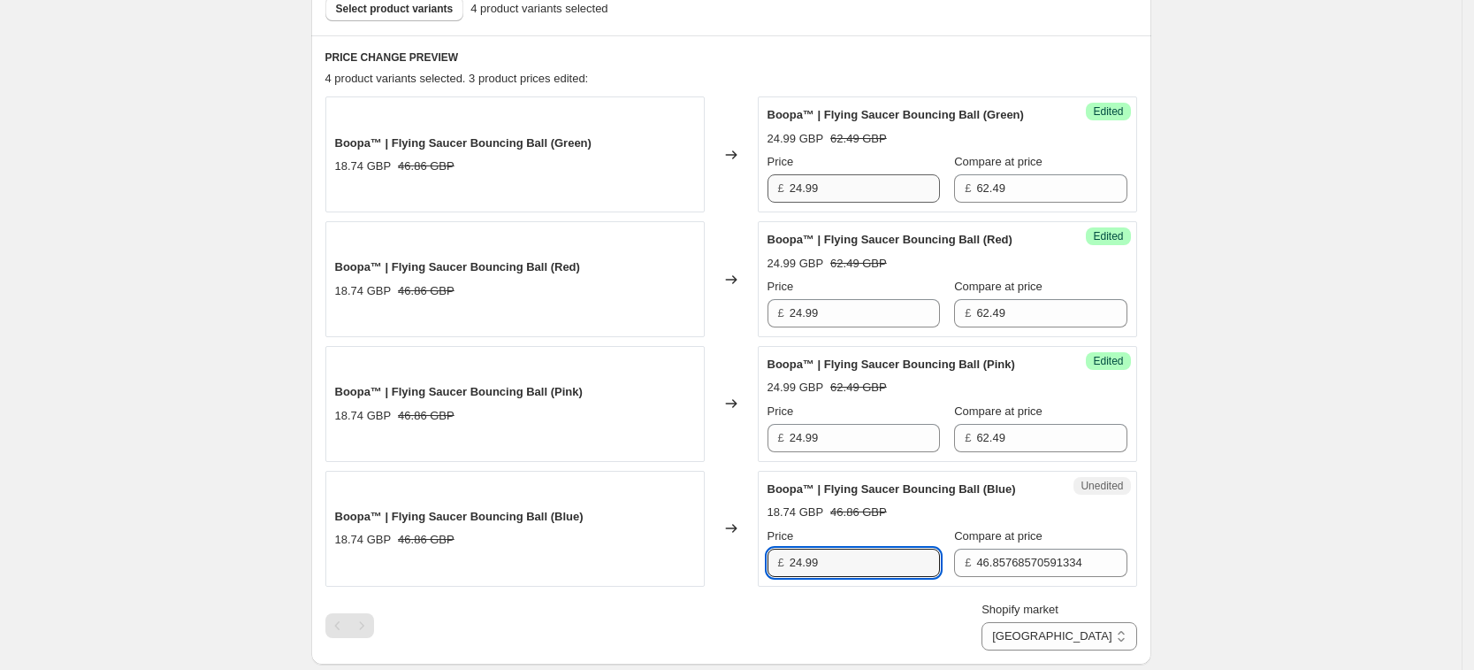
type input "24.99"
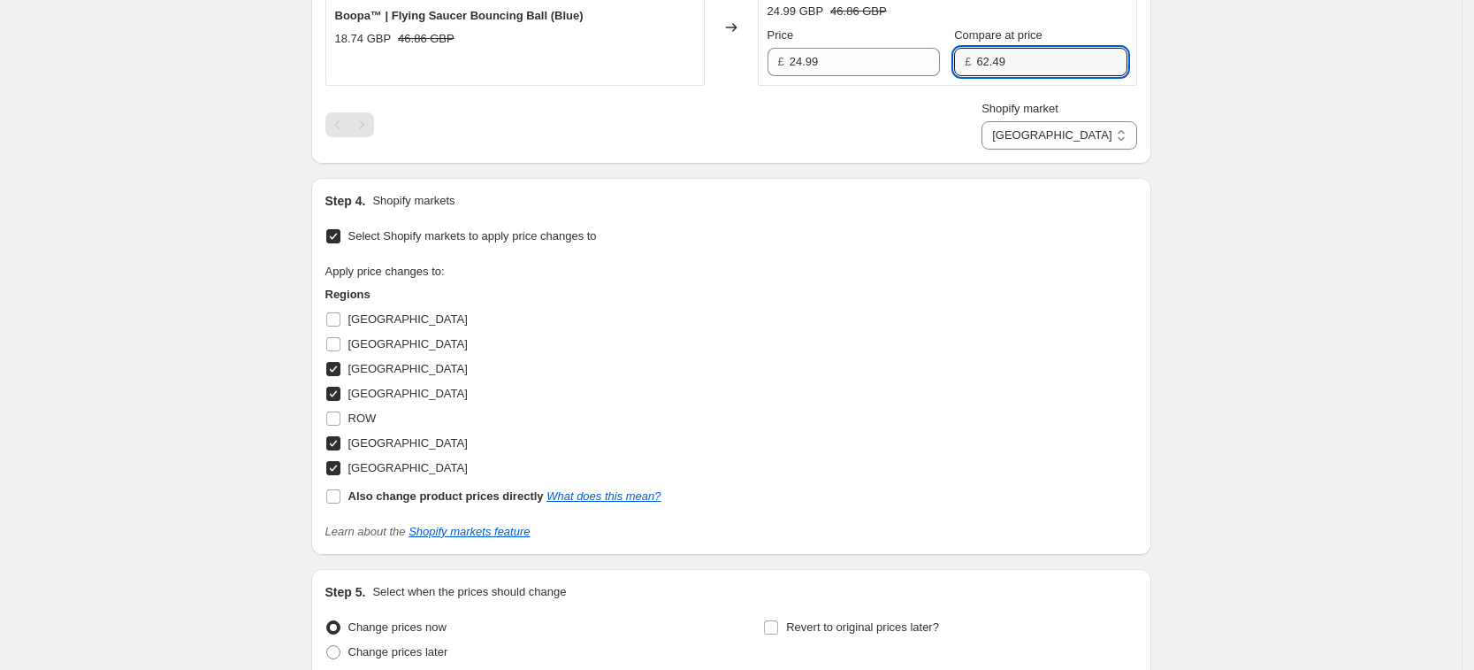
scroll to position [1213, 0]
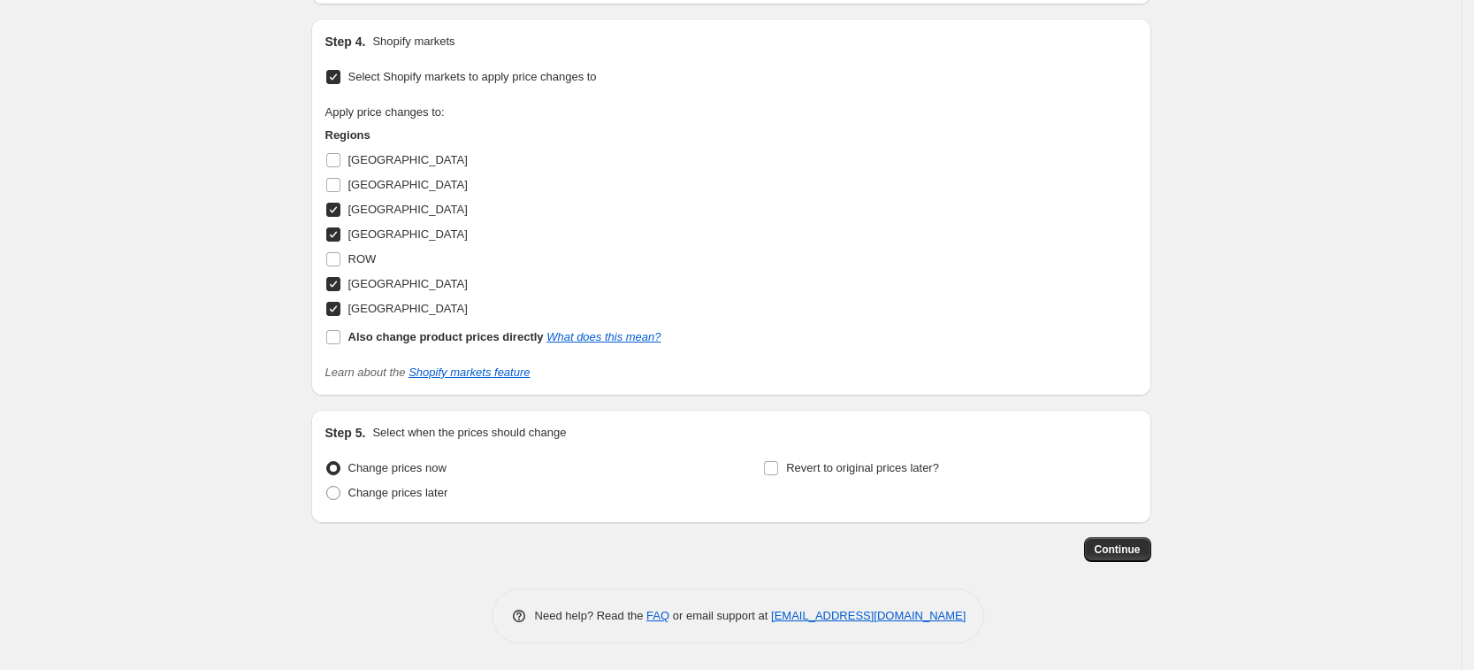
type input "62.49"
drag, startPoint x: 1100, startPoint y: 570, endPoint x: 1110, endPoint y: 557, distance: 15.7
click at [1112, 555] on span "Continue" at bounding box center [1118, 549] width 46 height 14
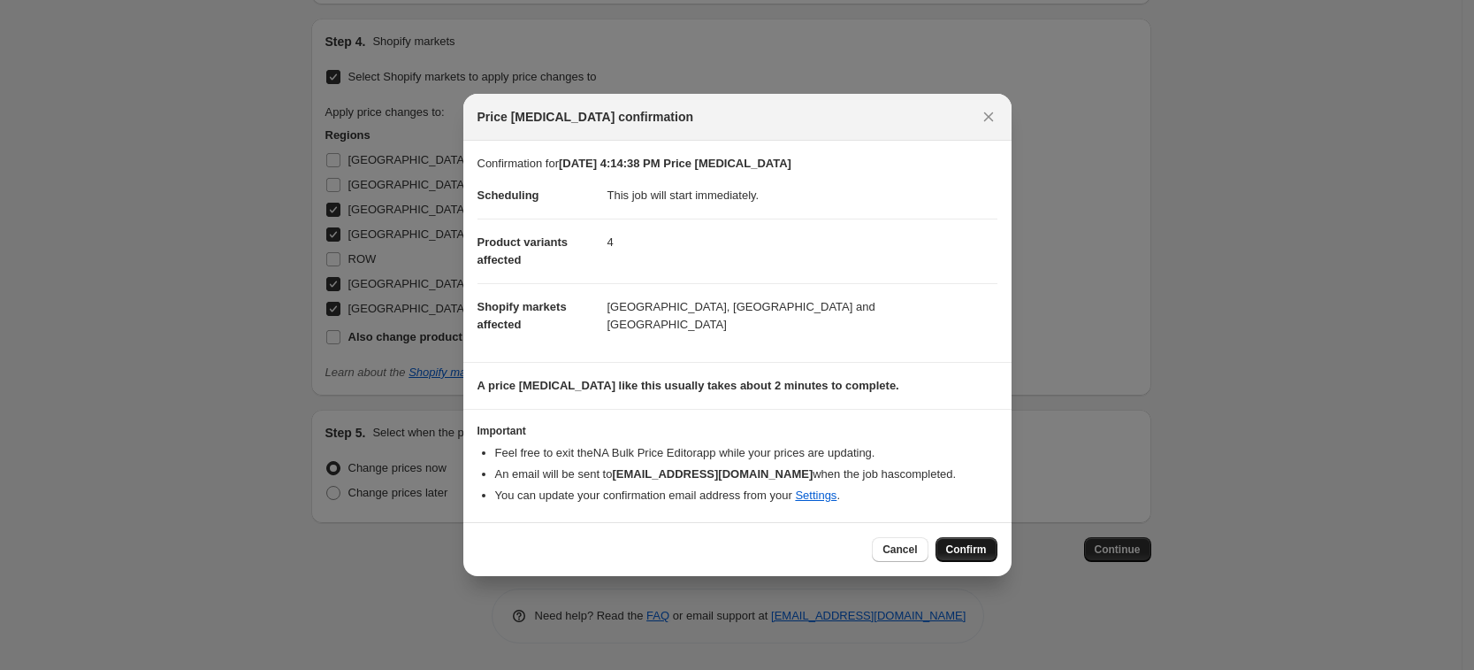
click at [981, 553] on span "Confirm" at bounding box center [966, 549] width 41 height 14
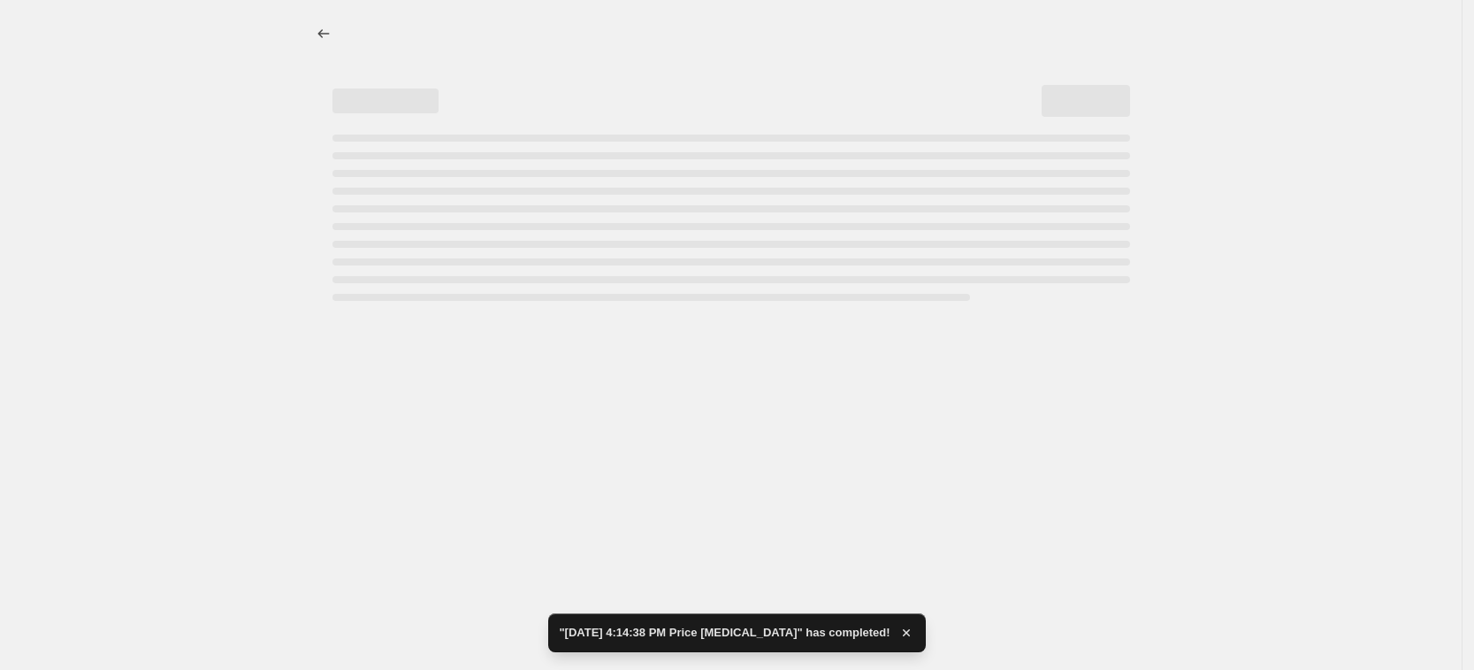
select select "65872167196"
